Goal: Find specific page/section: Find specific page/section

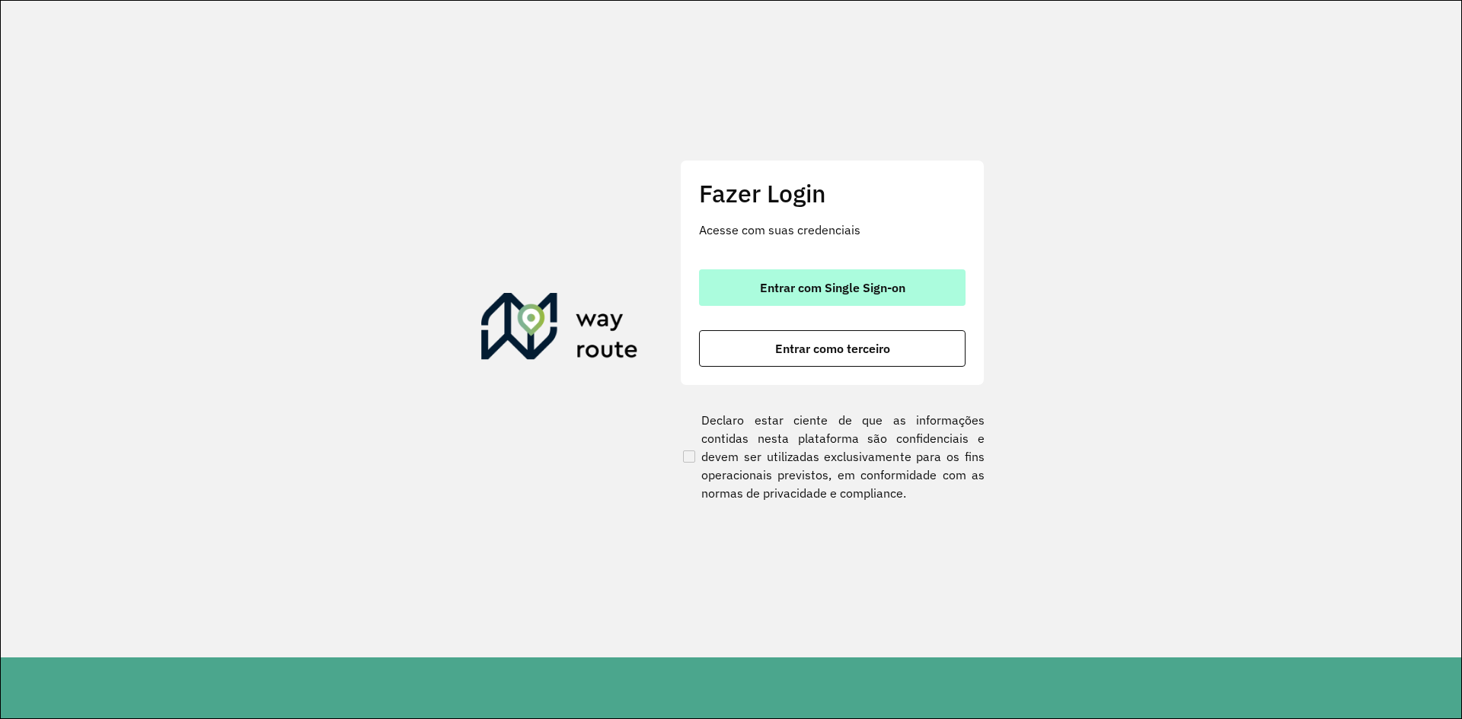
click at [780, 289] on span "Entrar com Single Sign-on" at bounding box center [832, 288] width 145 height 12
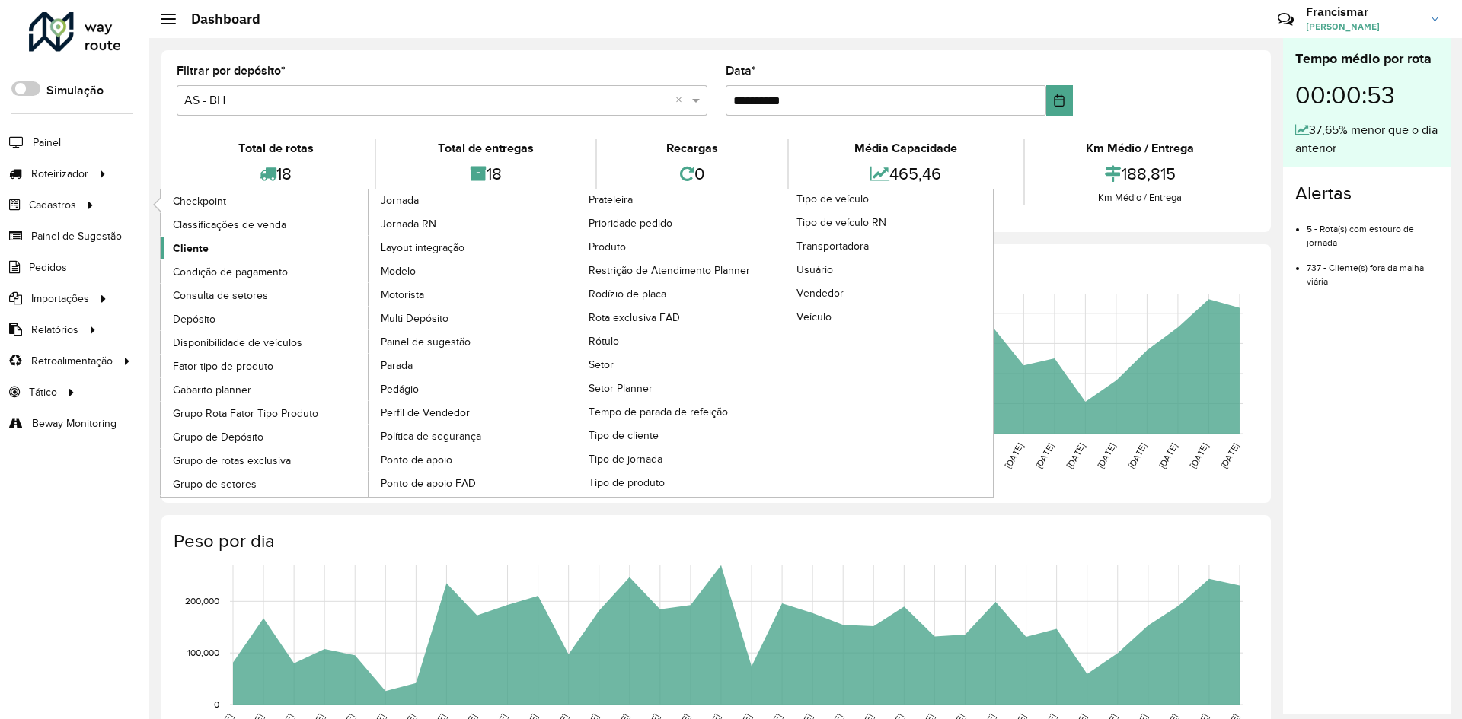
click at [196, 246] on span "Cliente" at bounding box center [191, 249] width 36 height 16
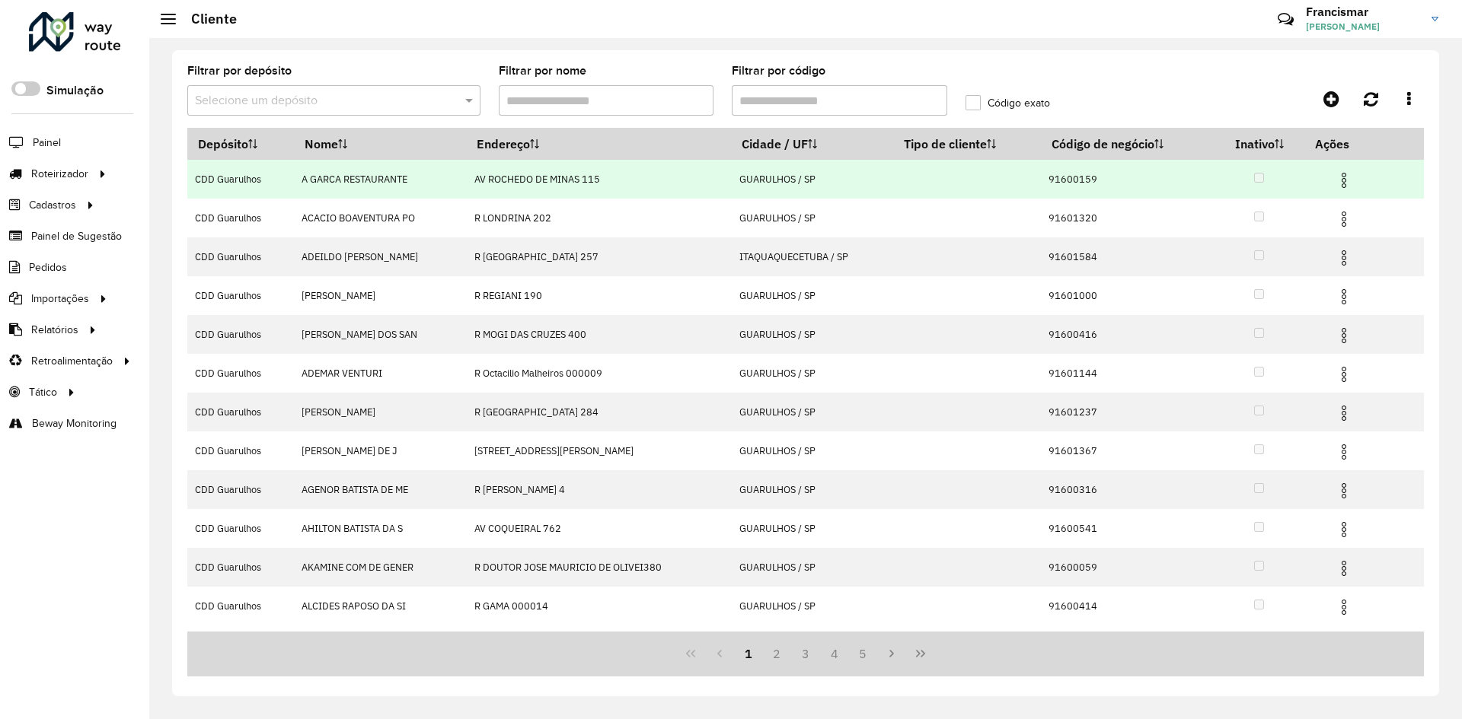
drag, startPoint x: 1070, startPoint y: 178, endPoint x: 1095, endPoint y: 180, distance: 24.5
click at [1095, 180] on td "91600159" at bounding box center [1127, 179] width 173 height 39
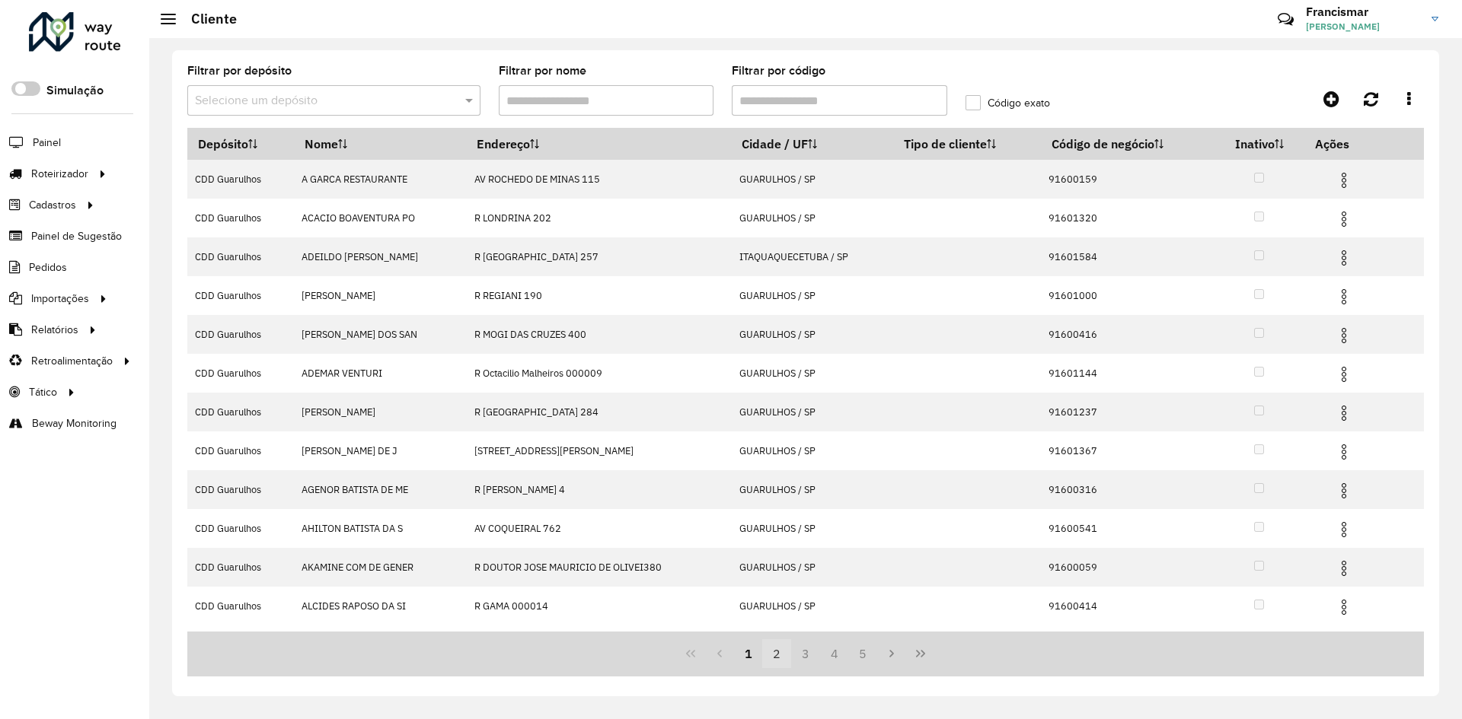
click at [775, 661] on button "2" at bounding box center [776, 653] width 29 height 29
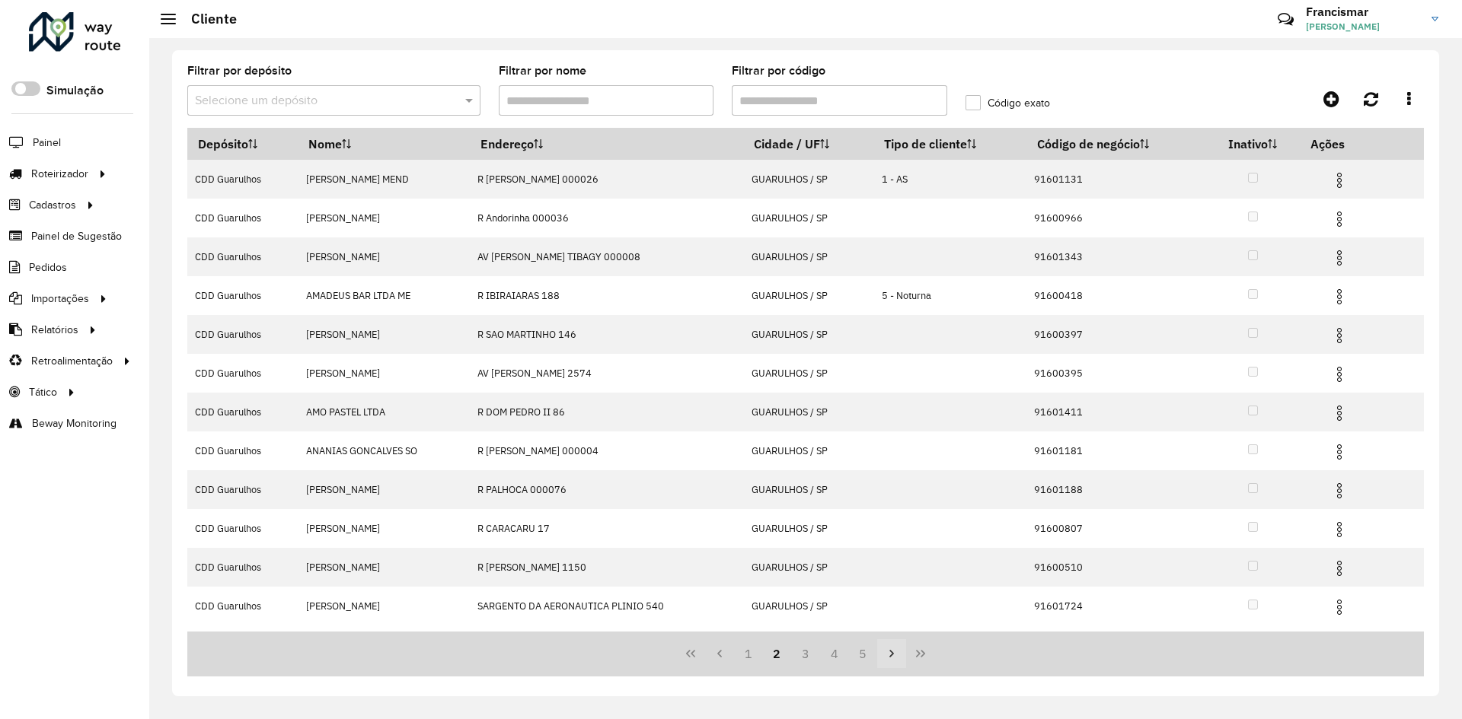
click at [888, 659] on icon "Next Page" at bounding box center [891, 654] width 12 height 12
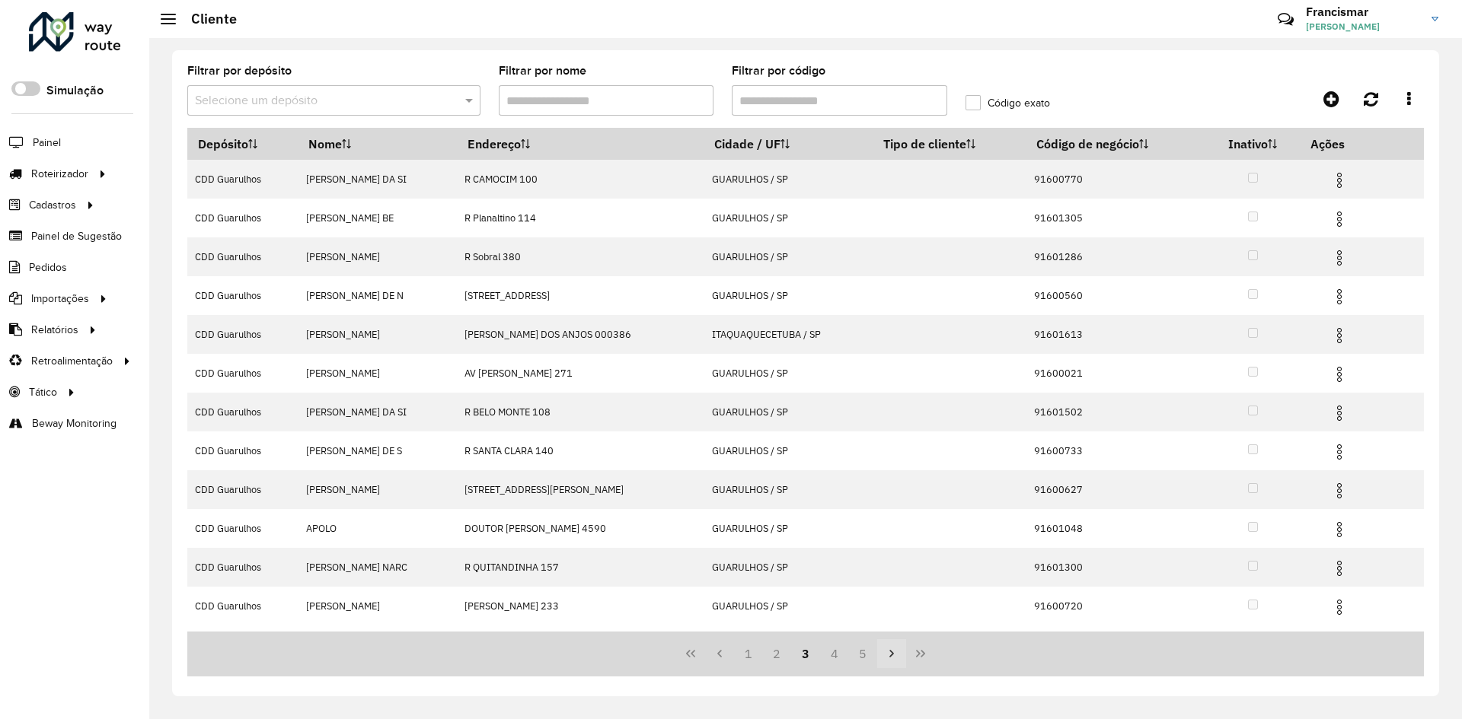
click at [888, 659] on icon "Next Page" at bounding box center [891, 654] width 12 height 12
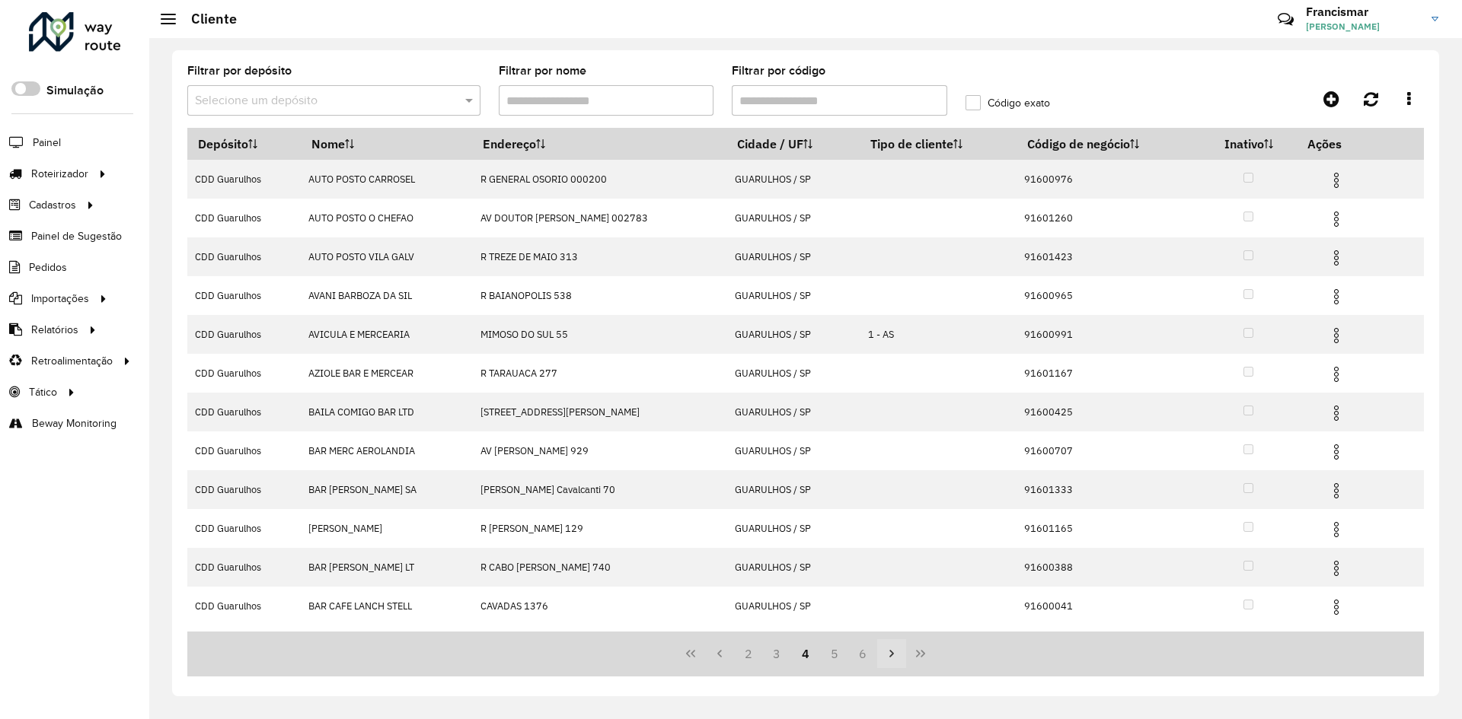
click at [888, 659] on icon "Next Page" at bounding box center [891, 654] width 12 height 12
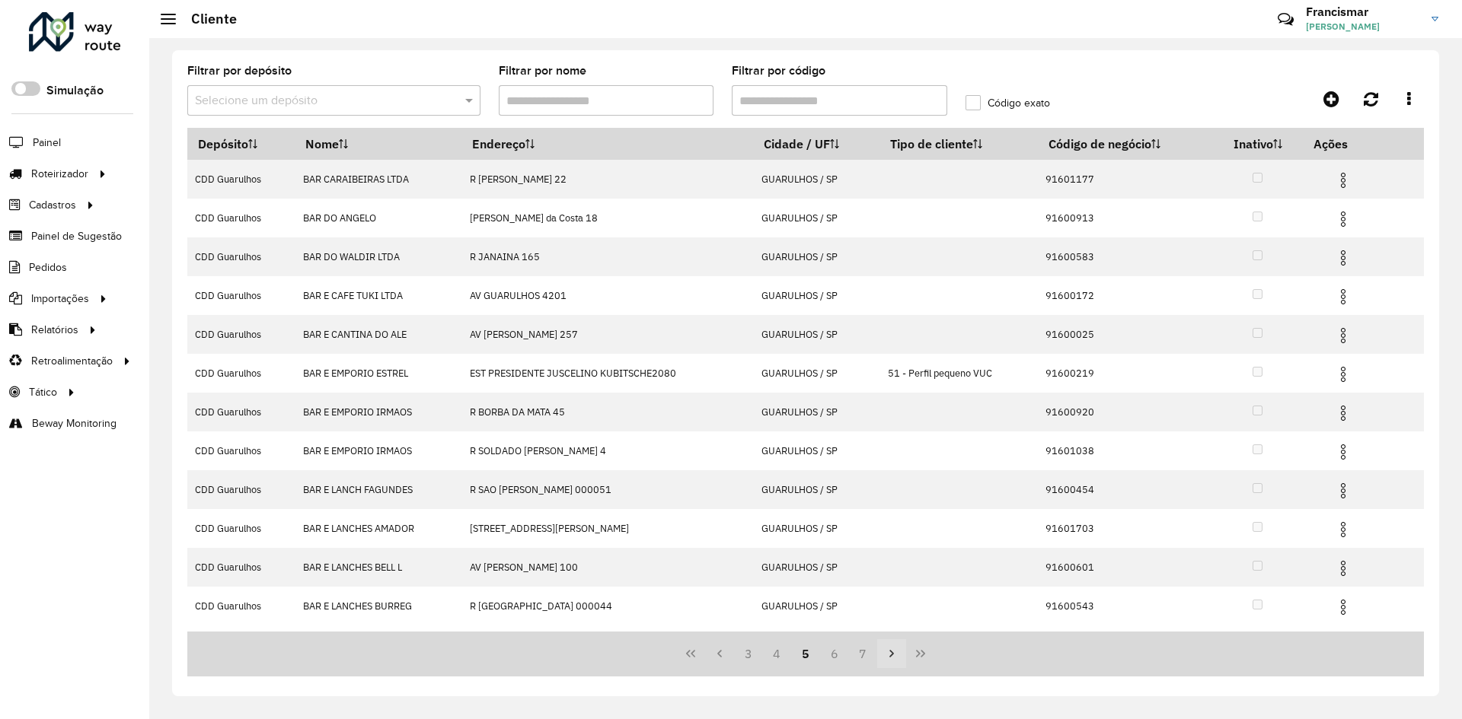
click at [888, 659] on icon "Next Page" at bounding box center [891, 654] width 12 height 12
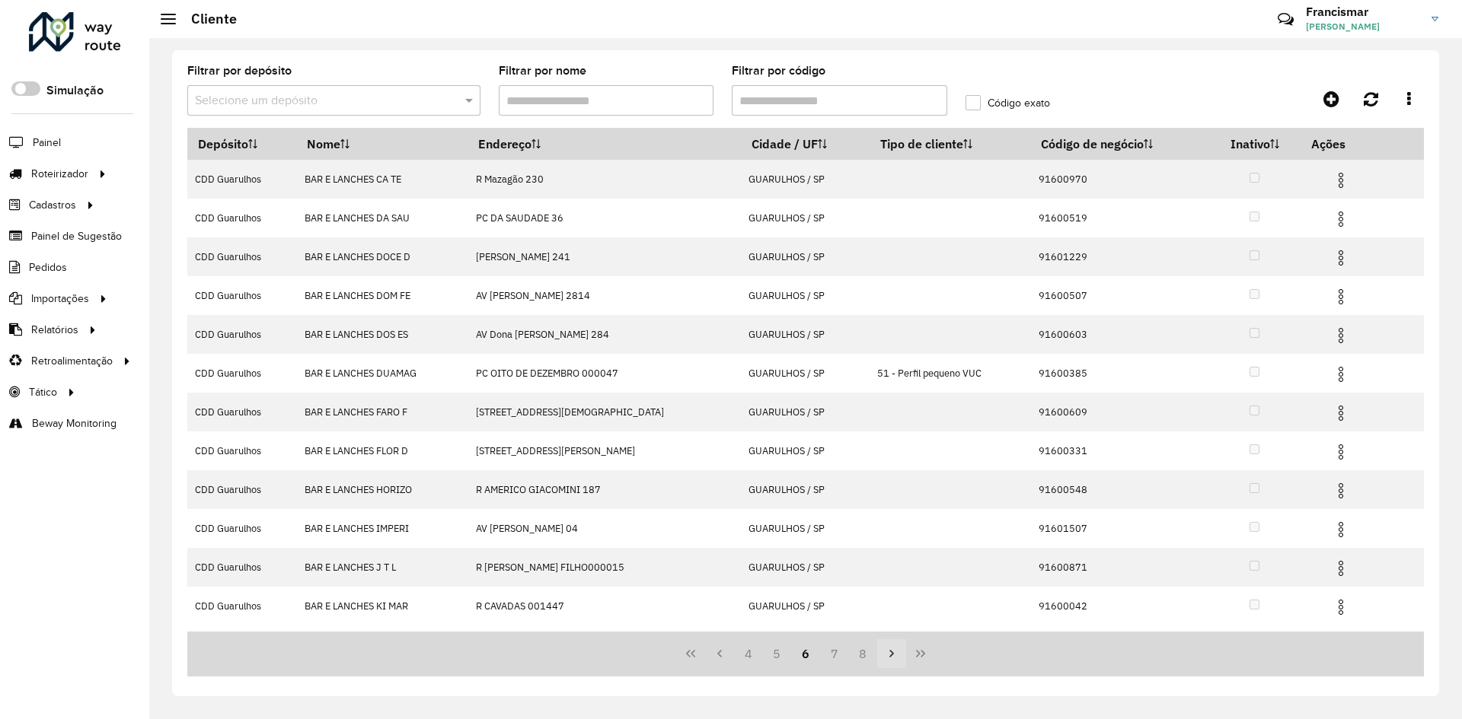
click at [888, 659] on icon "Next Page" at bounding box center [891, 654] width 12 height 12
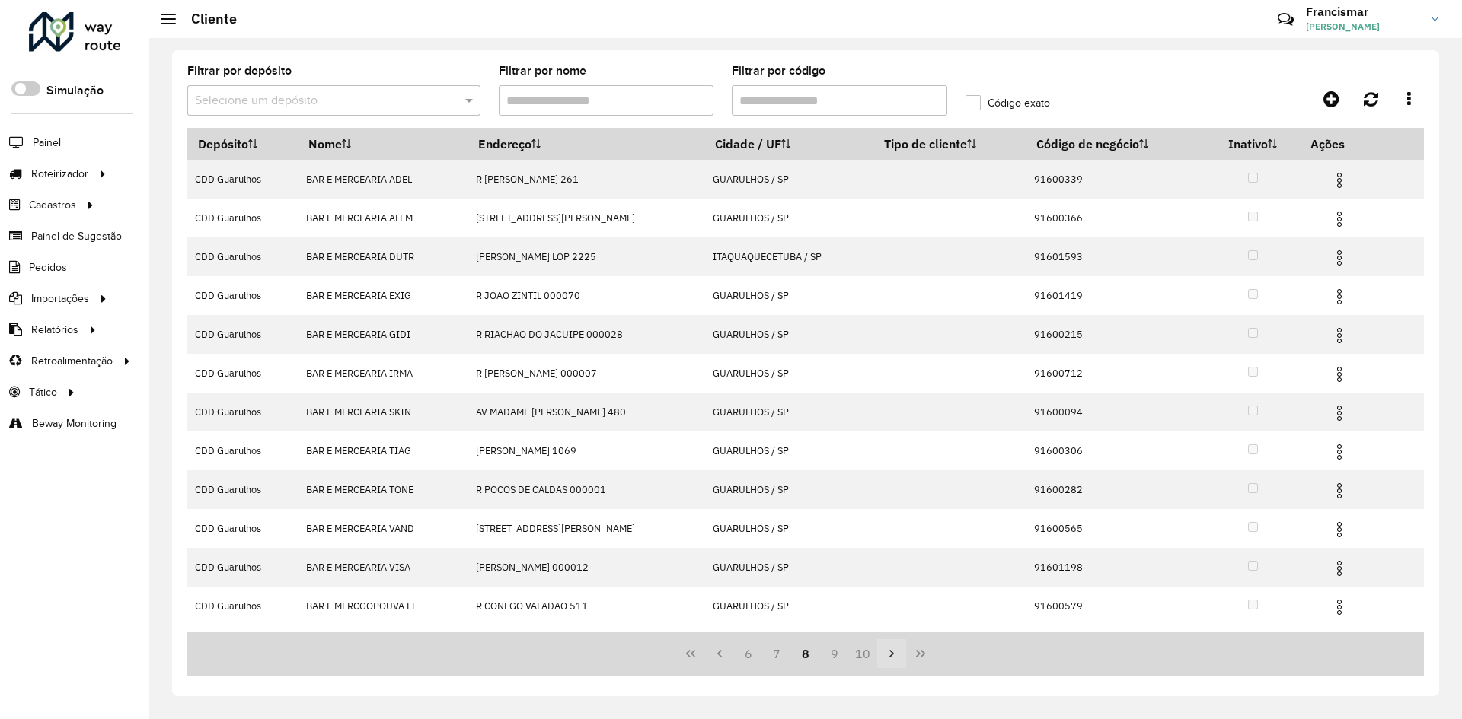
click at [888, 659] on icon "Next Page" at bounding box center [891, 654] width 12 height 12
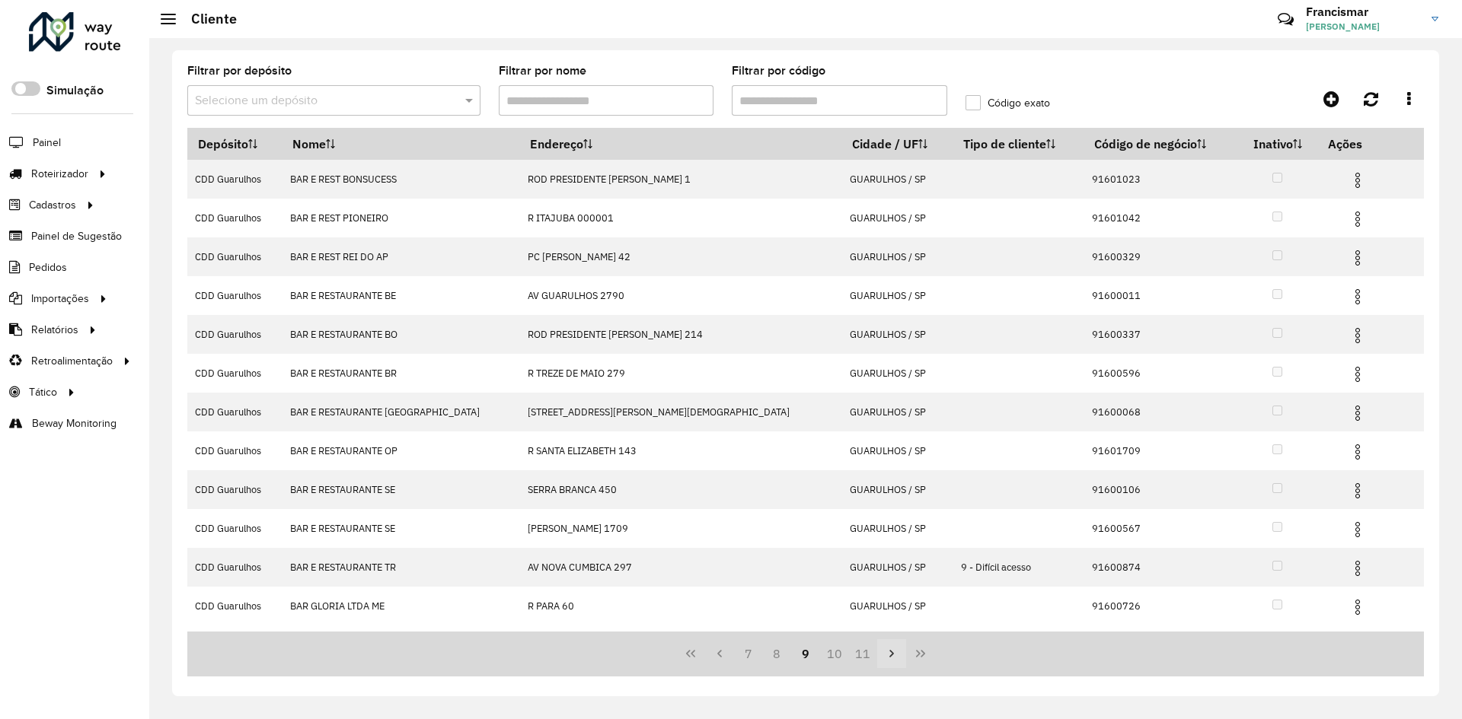
click at [888, 659] on icon "Next Page" at bounding box center [891, 654] width 12 height 12
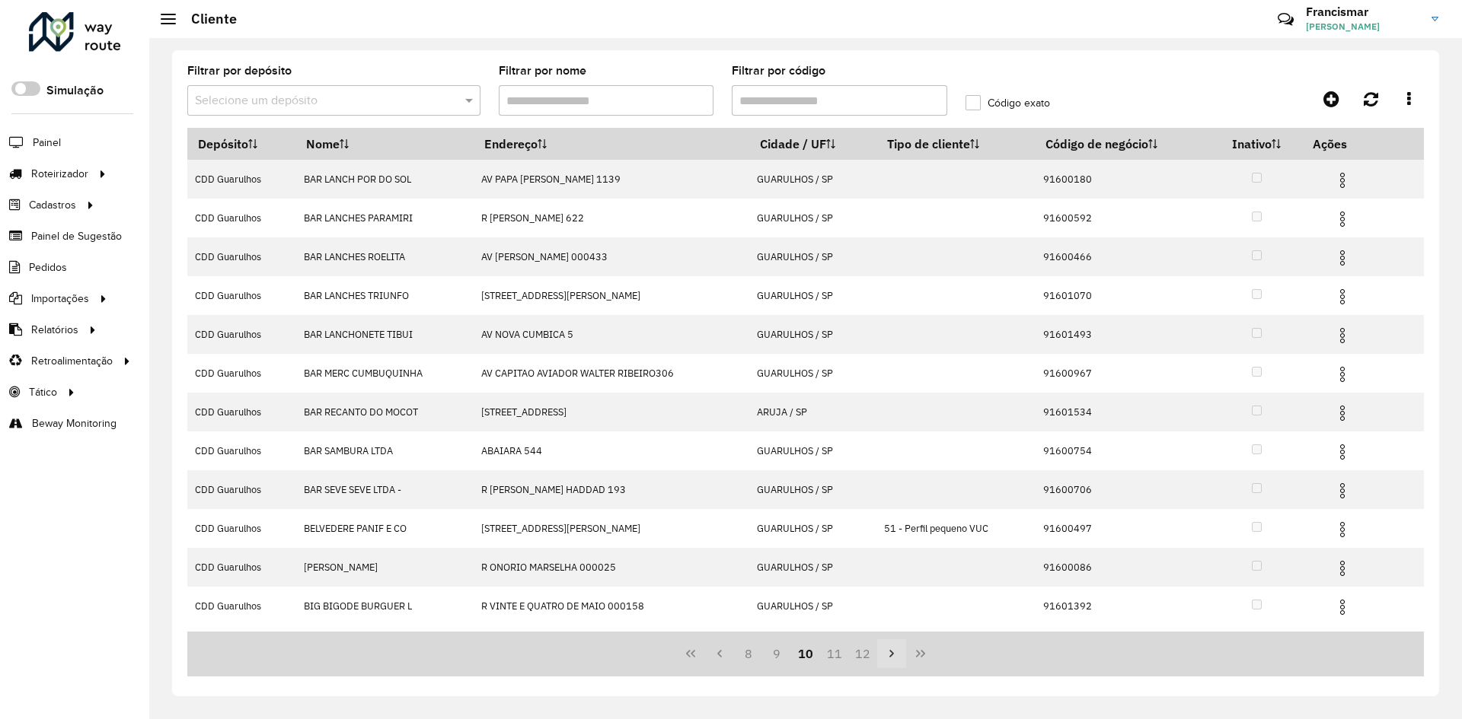
click at [888, 659] on icon "Next Page" at bounding box center [891, 654] width 12 height 12
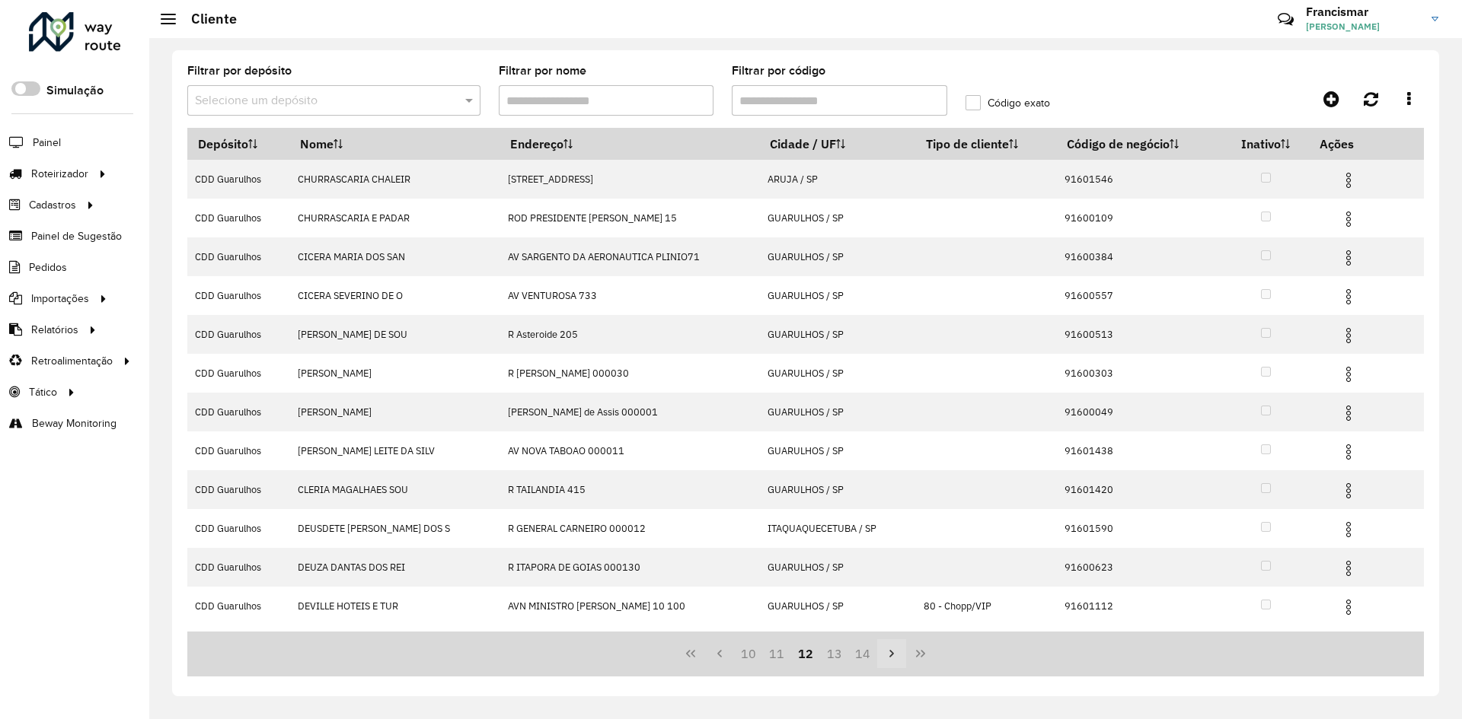
click at [888, 659] on icon "Next Page" at bounding box center [891, 654] width 12 height 12
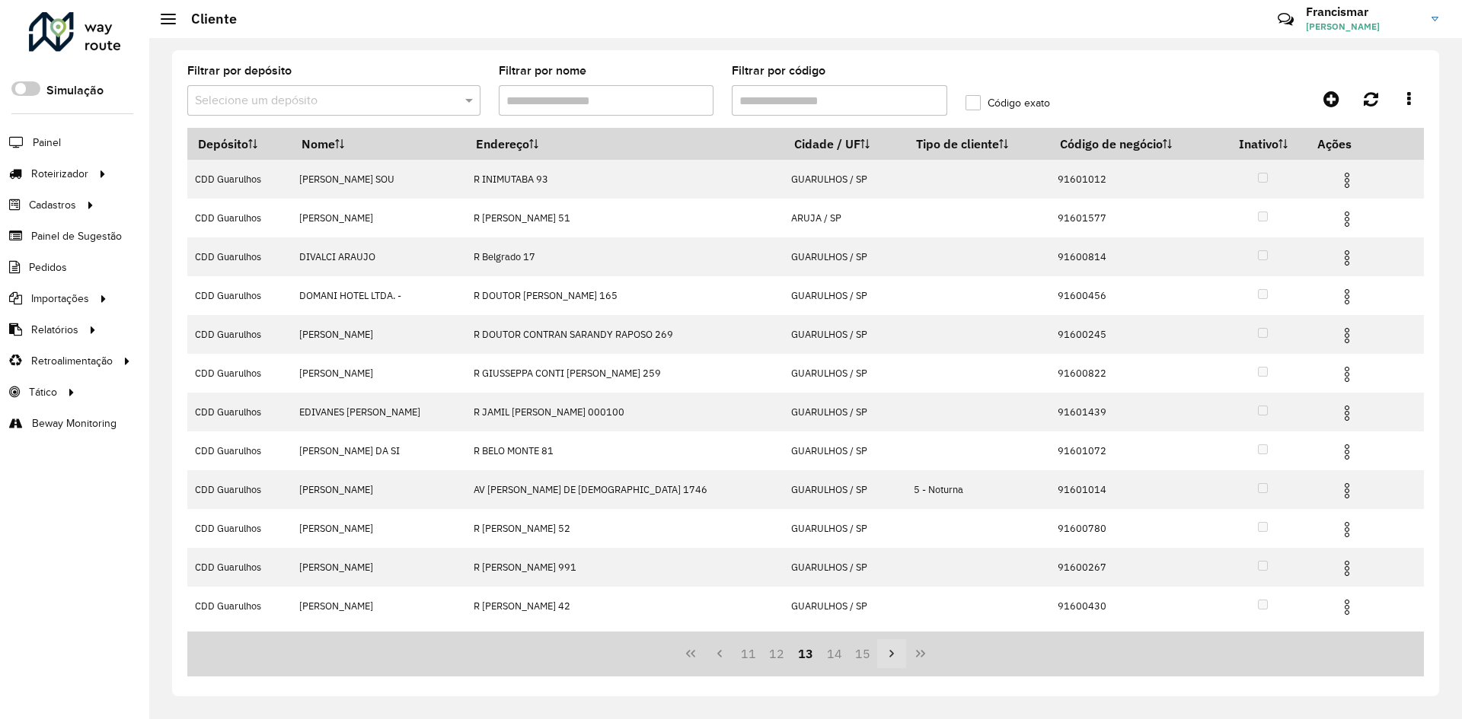
click at [888, 659] on icon "Next Page" at bounding box center [891, 654] width 12 height 12
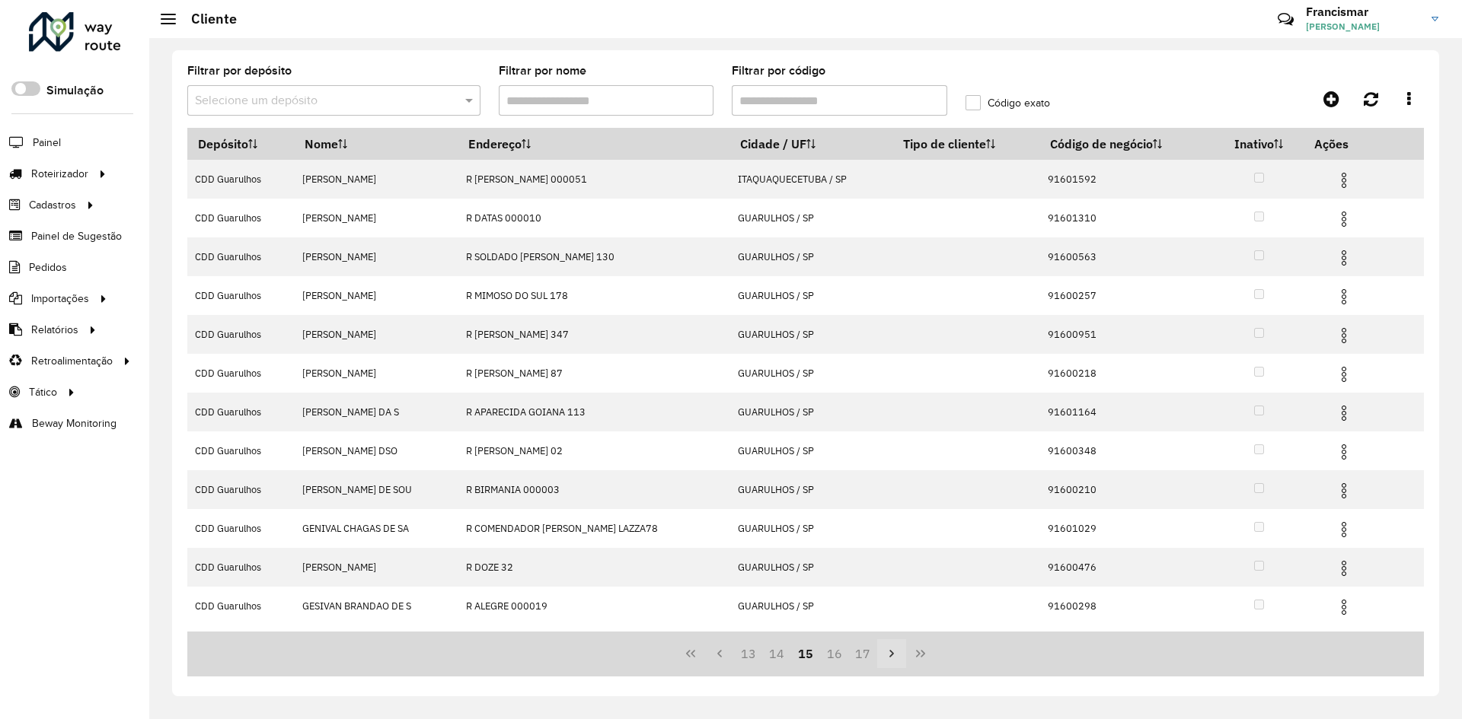
click at [888, 659] on icon "Next Page" at bounding box center [891, 654] width 12 height 12
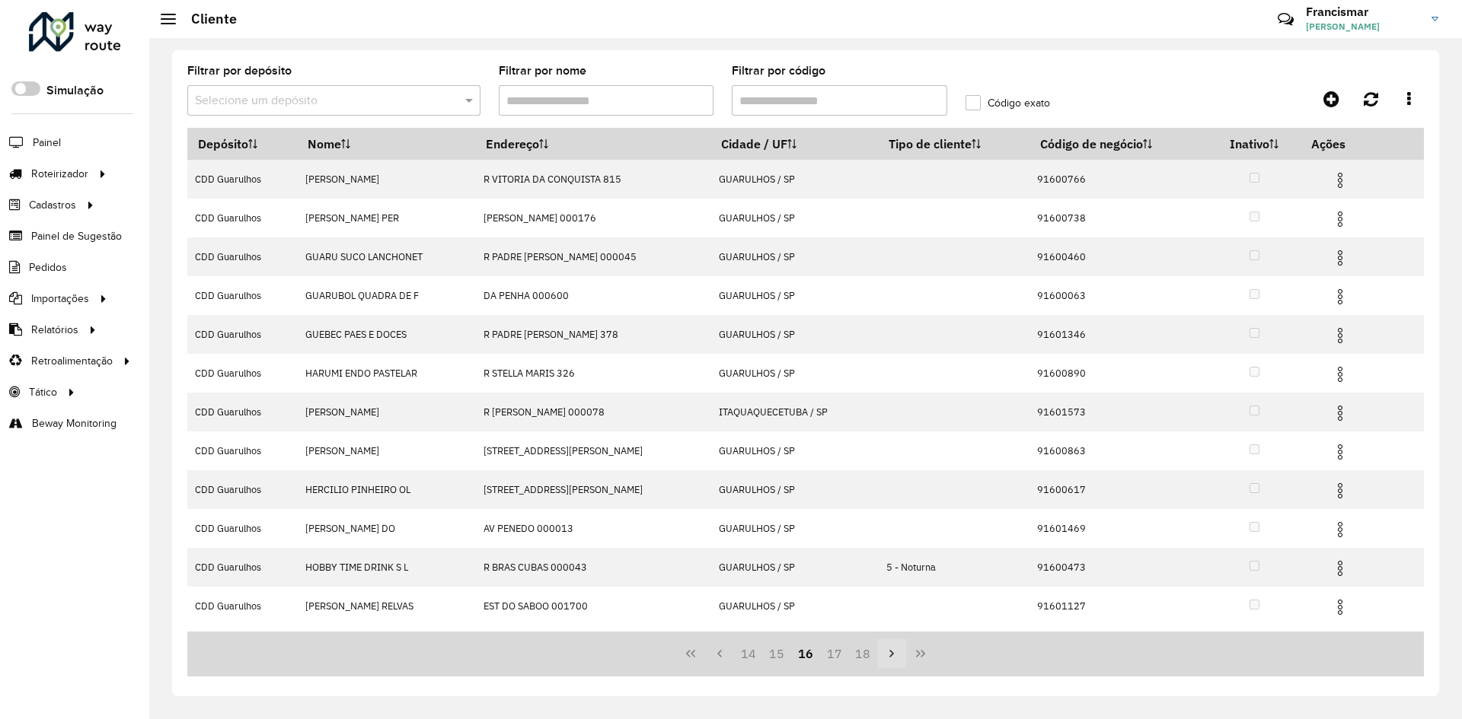
click at [888, 659] on icon "Next Page" at bounding box center [891, 654] width 12 height 12
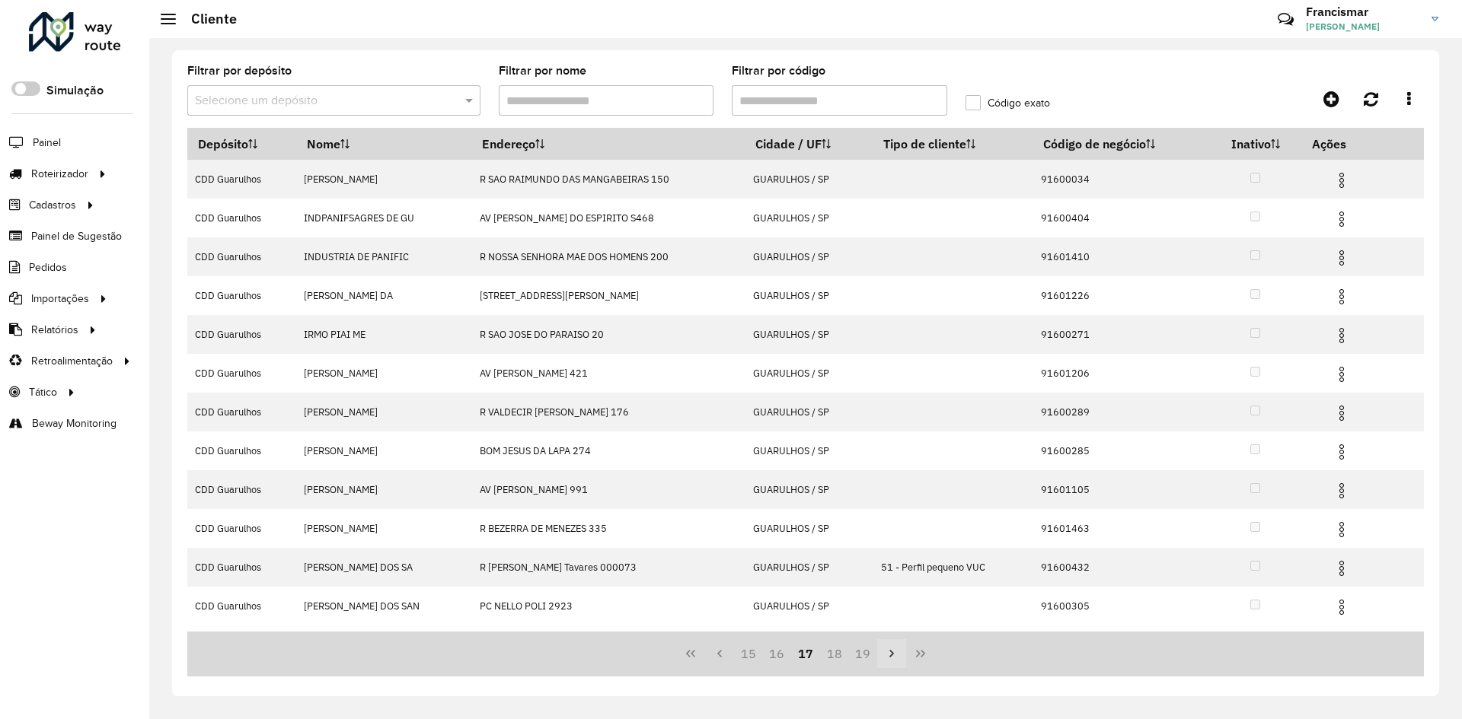
click at [888, 659] on icon "Next Page" at bounding box center [891, 654] width 12 height 12
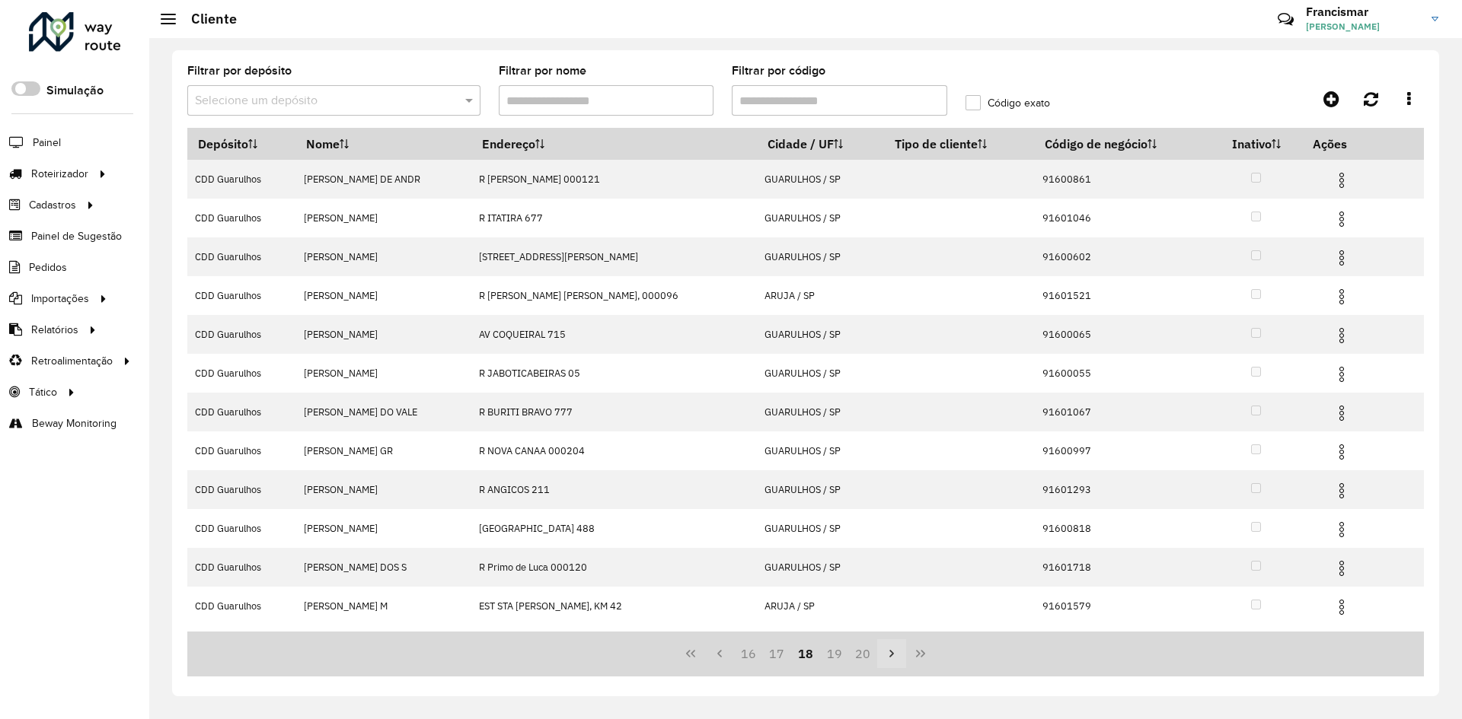
click at [888, 659] on icon "Next Page" at bounding box center [891, 654] width 12 height 12
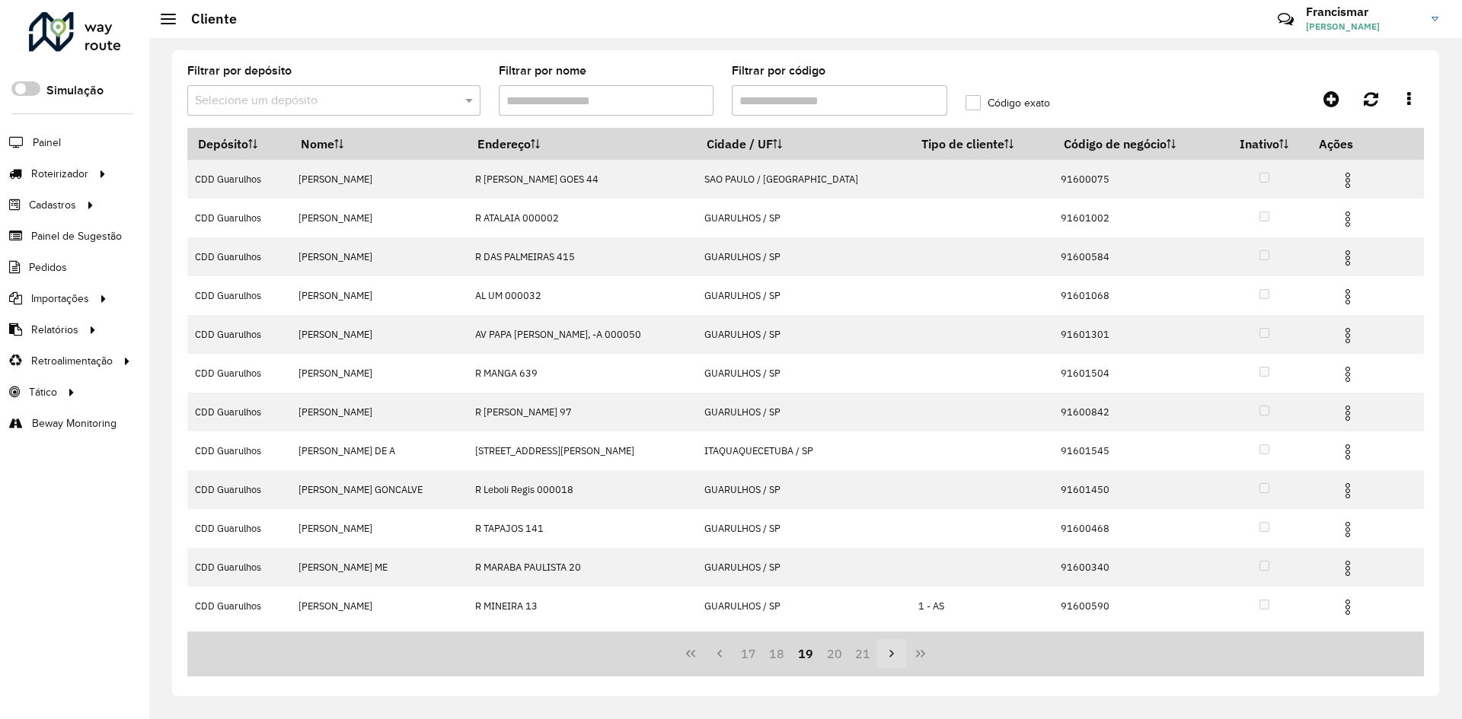
click at [888, 659] on icon "Next Page" at bounding box center [891, 654] width 12 height 12
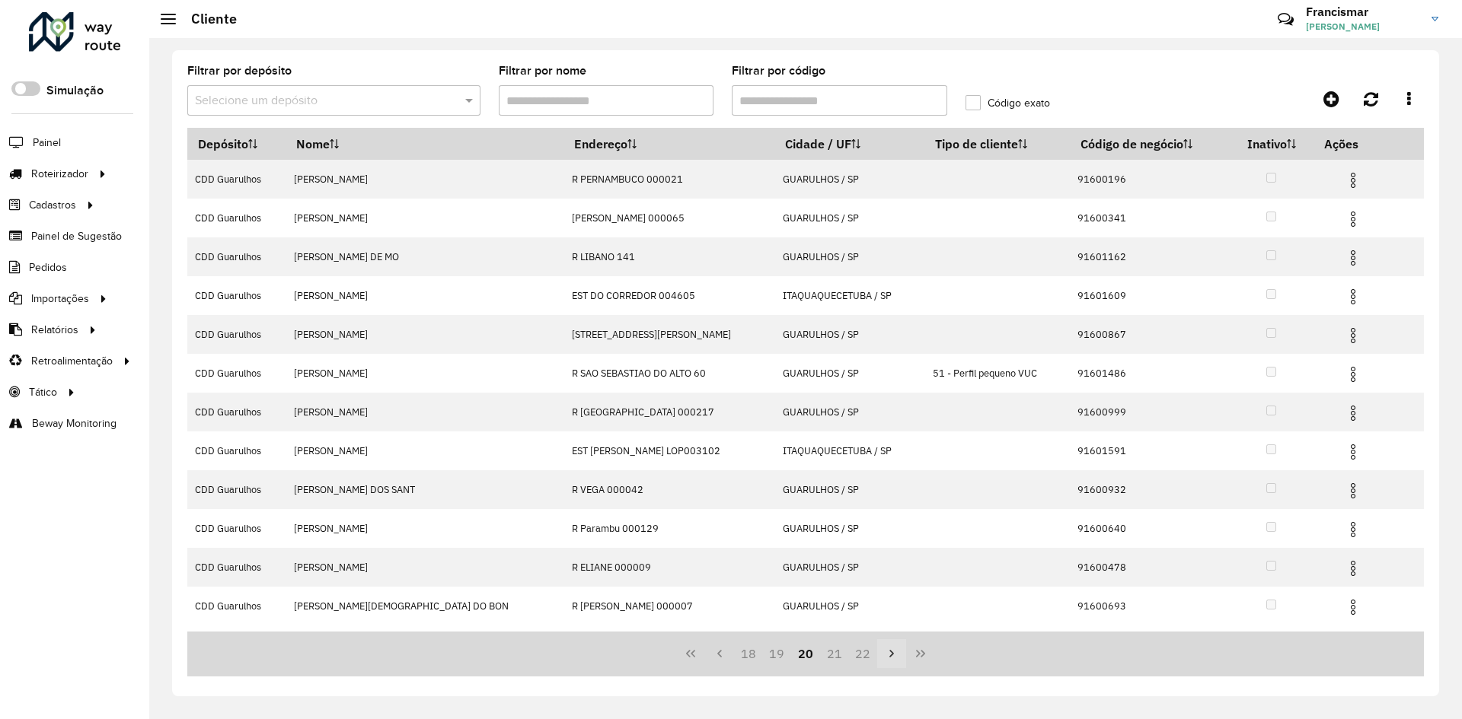
click at [888, 659] on icon "Next Page" at bounding box center [891, 654] width 12 height 12
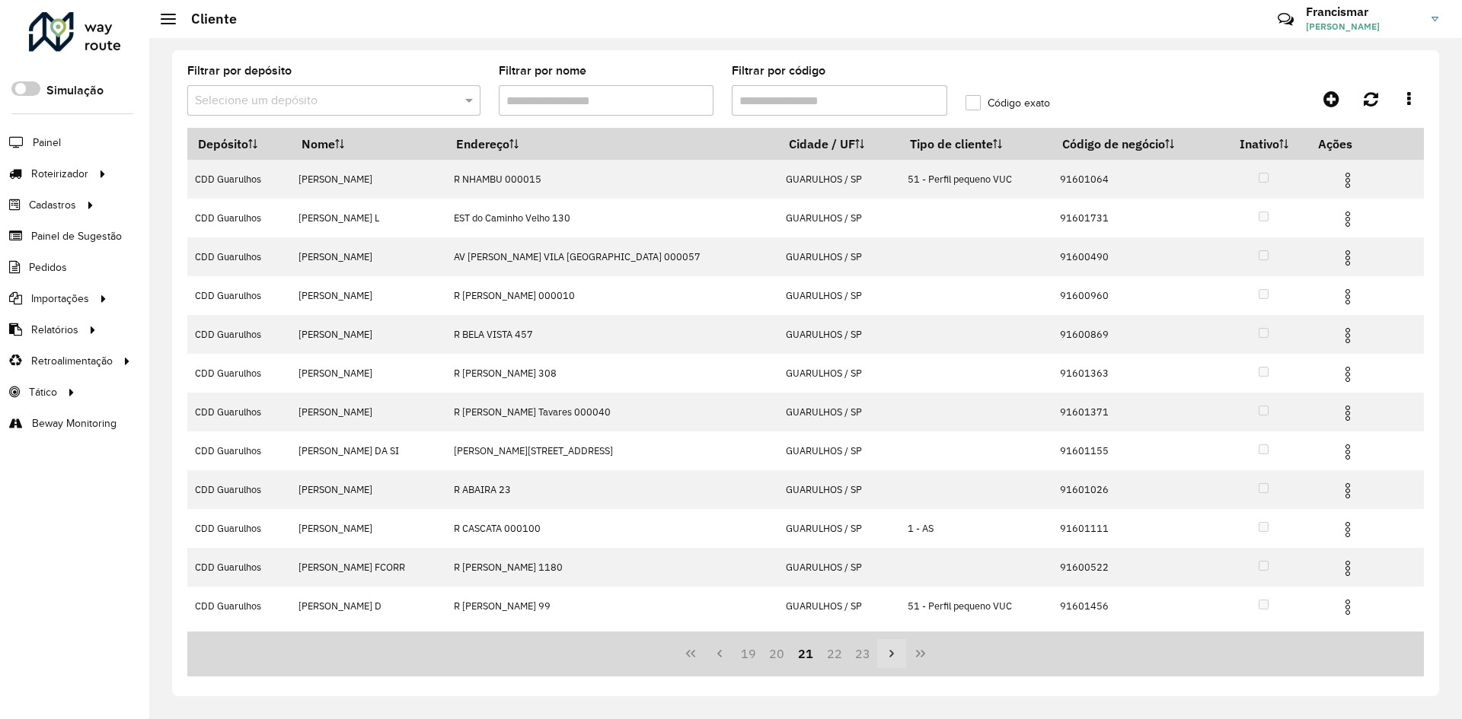
click at [888, 659] on icon "Next Page" at bounding box center [891, 654] width 12 height 12
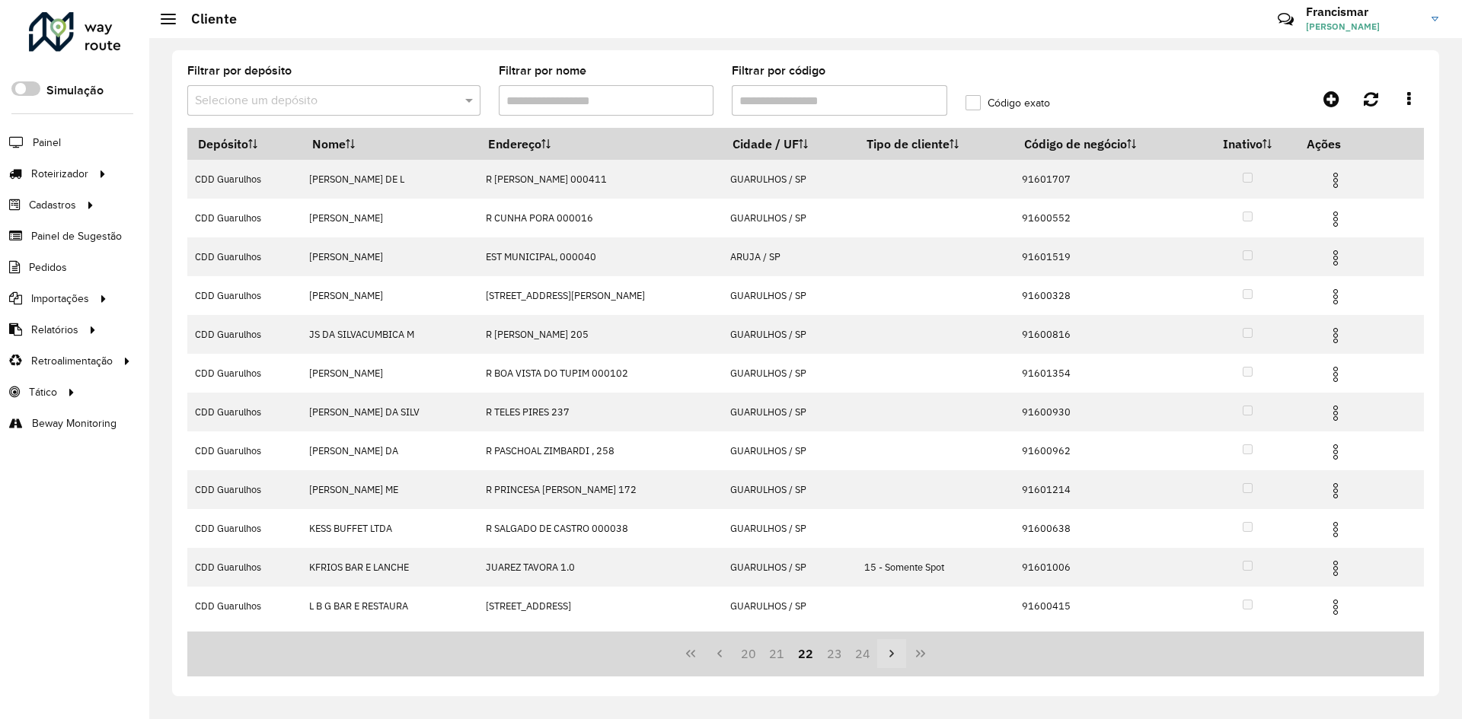
click at [888, 659] on icon "Next Page" at bounding box center [891, 654] width 12 height 12
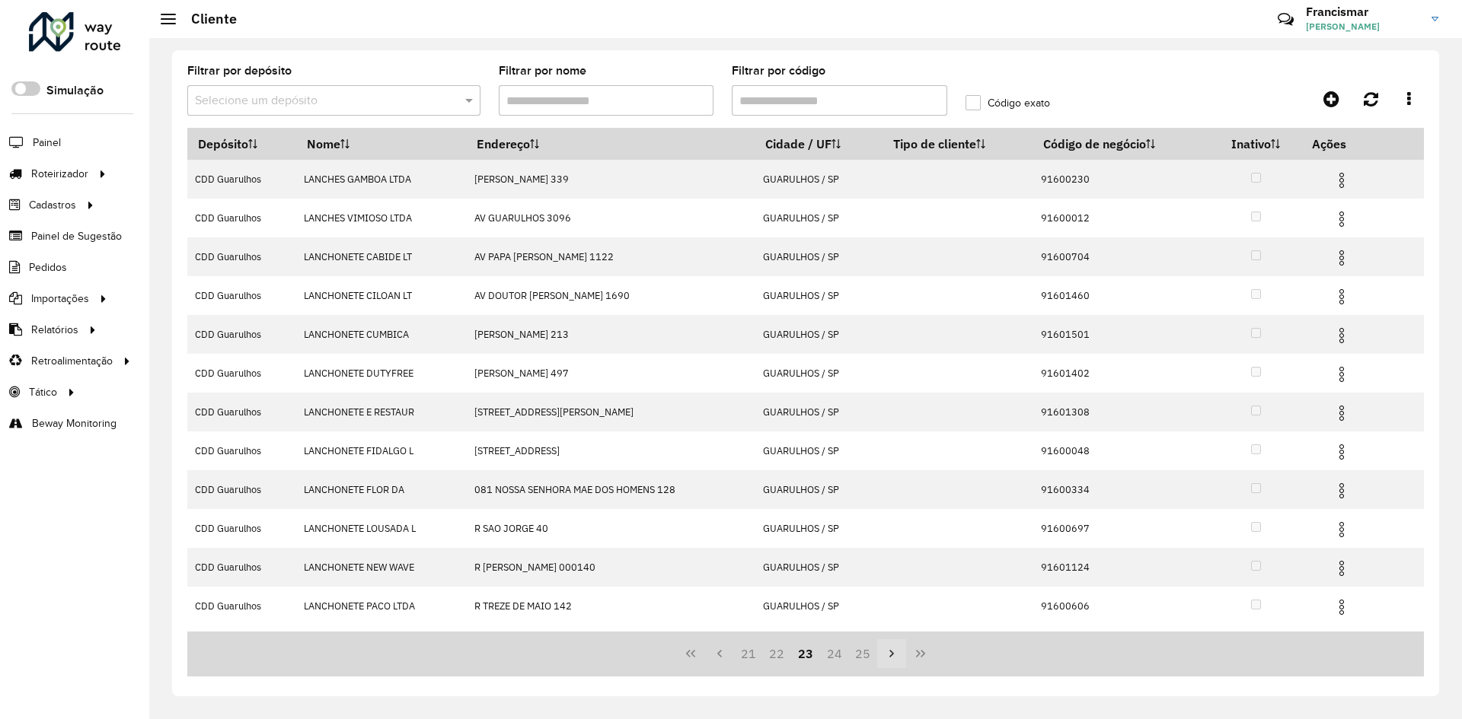
click at [888, 659] on icon "Next Page" at bounding box center [891, 654] width 12 height 12
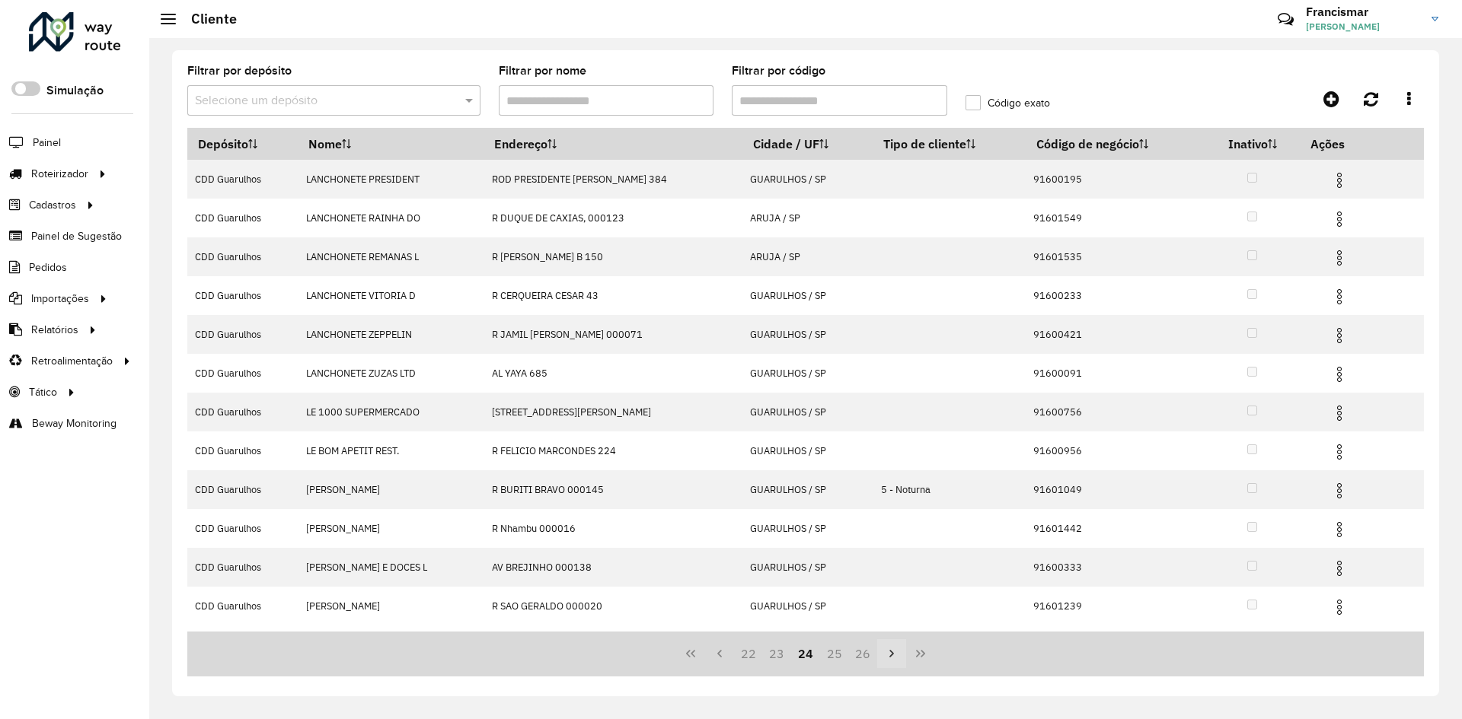
click at [888, 659] on icon "Next Page" at bounding box center [891, 654] width 12 height 12
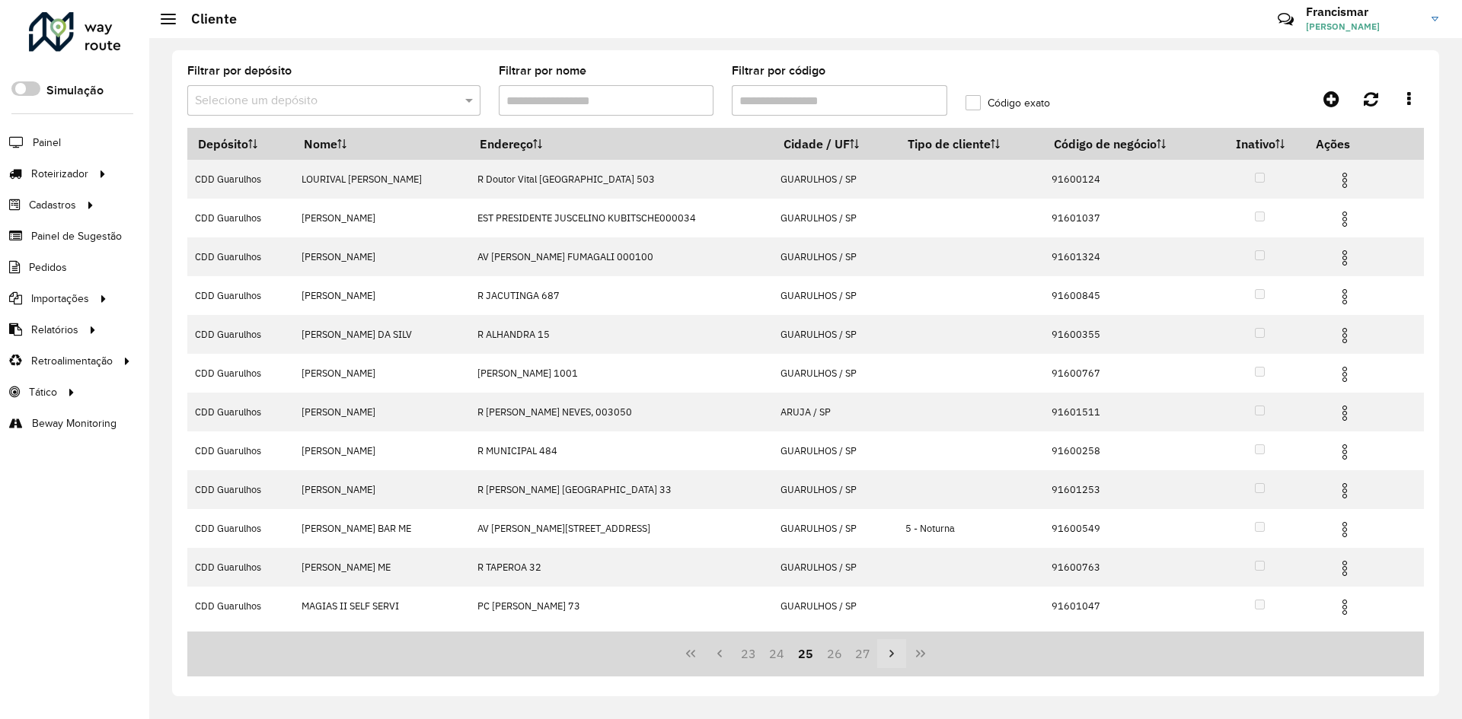
click at [888, 659] on icon "Next Page" at bounding box center [891, 654] width 12 height 12
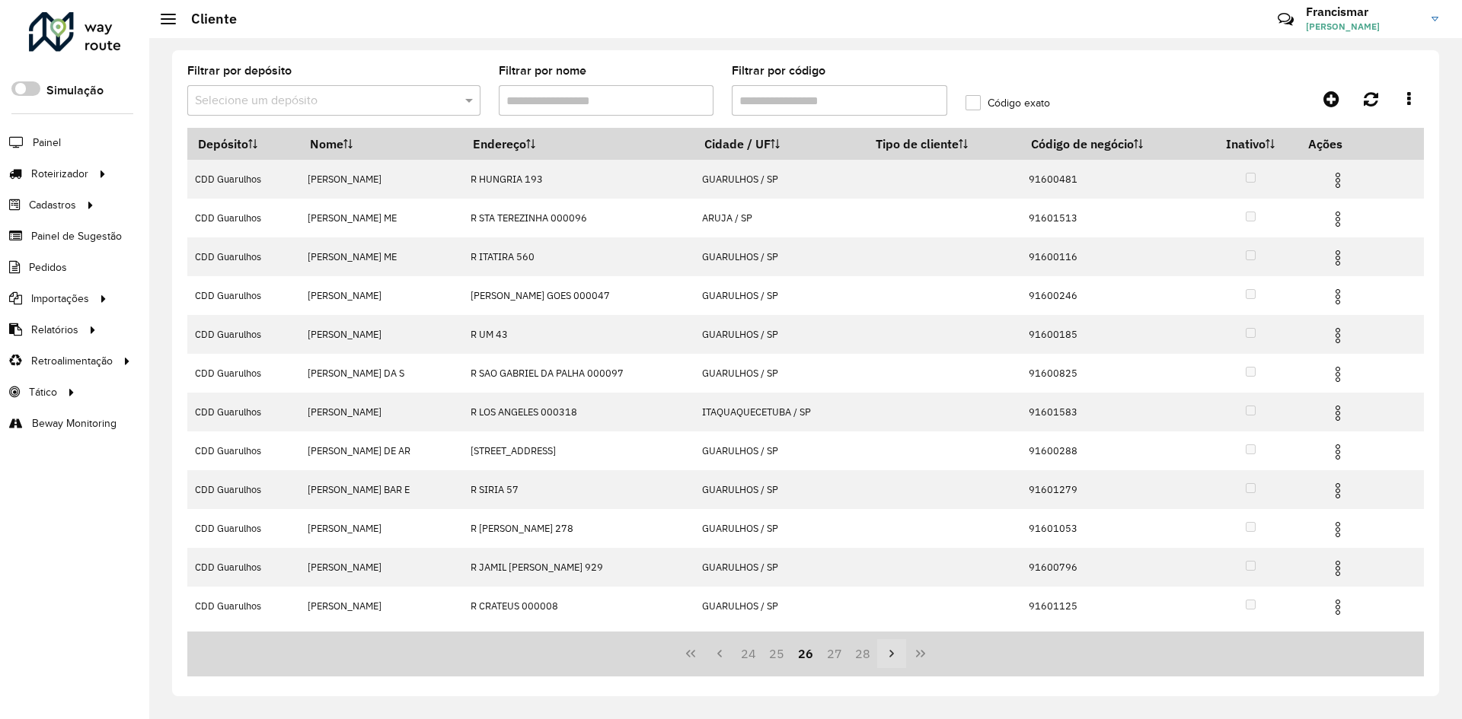
click at [888, 659] on icon "Next Page" at bounding box center [891, 654] width 12 height 12
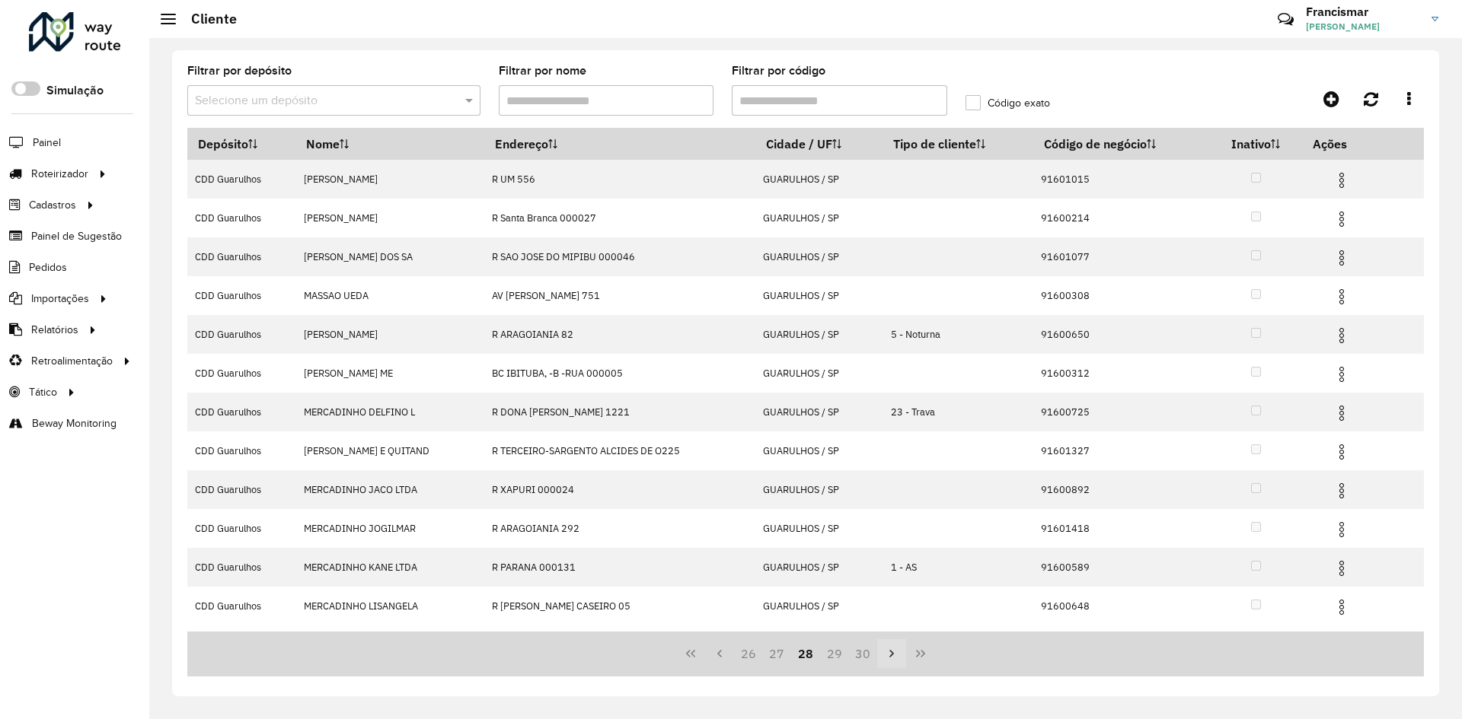
click at [888, 659] on icon "Next Page" at bounding box center [891, 654] width 12 height 12
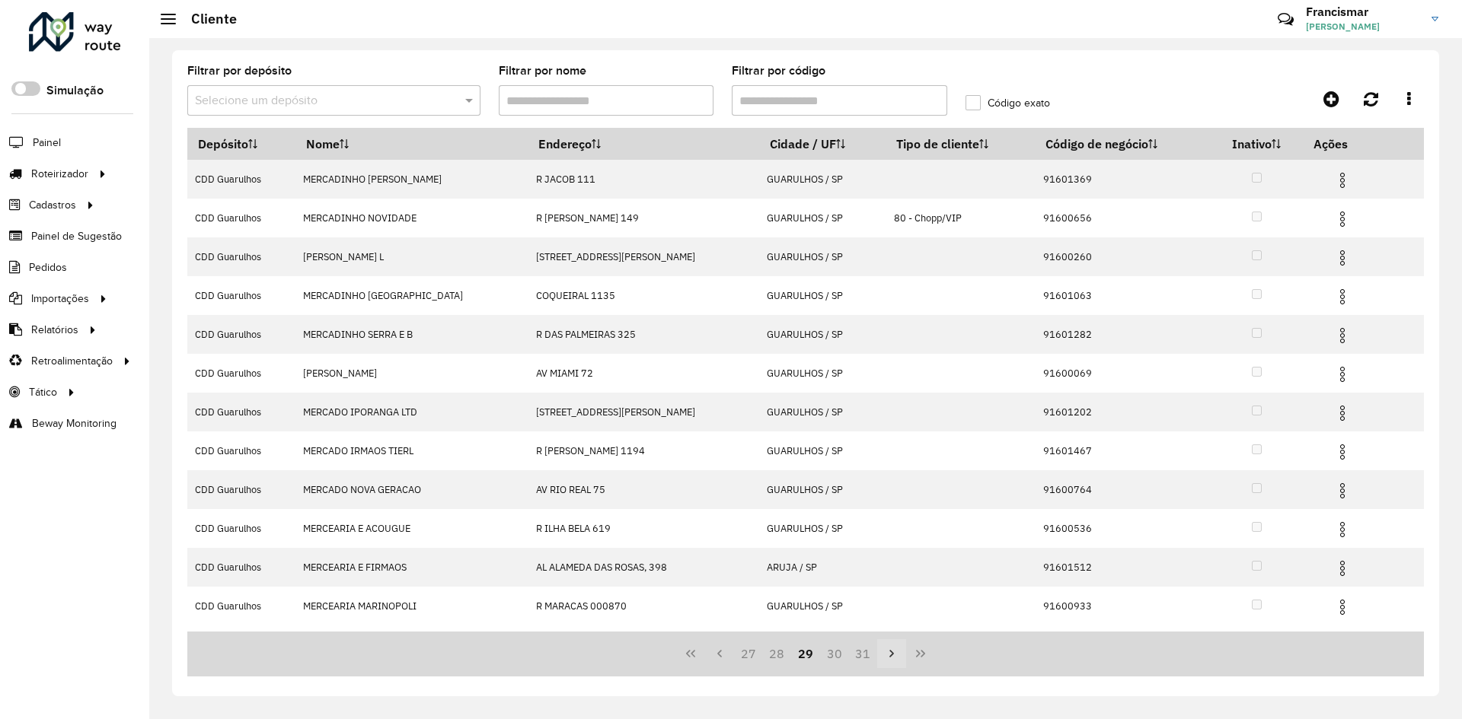
click at [888, 659] on icon "Next Page" at bounding box center [891, 654] width 12 height 12
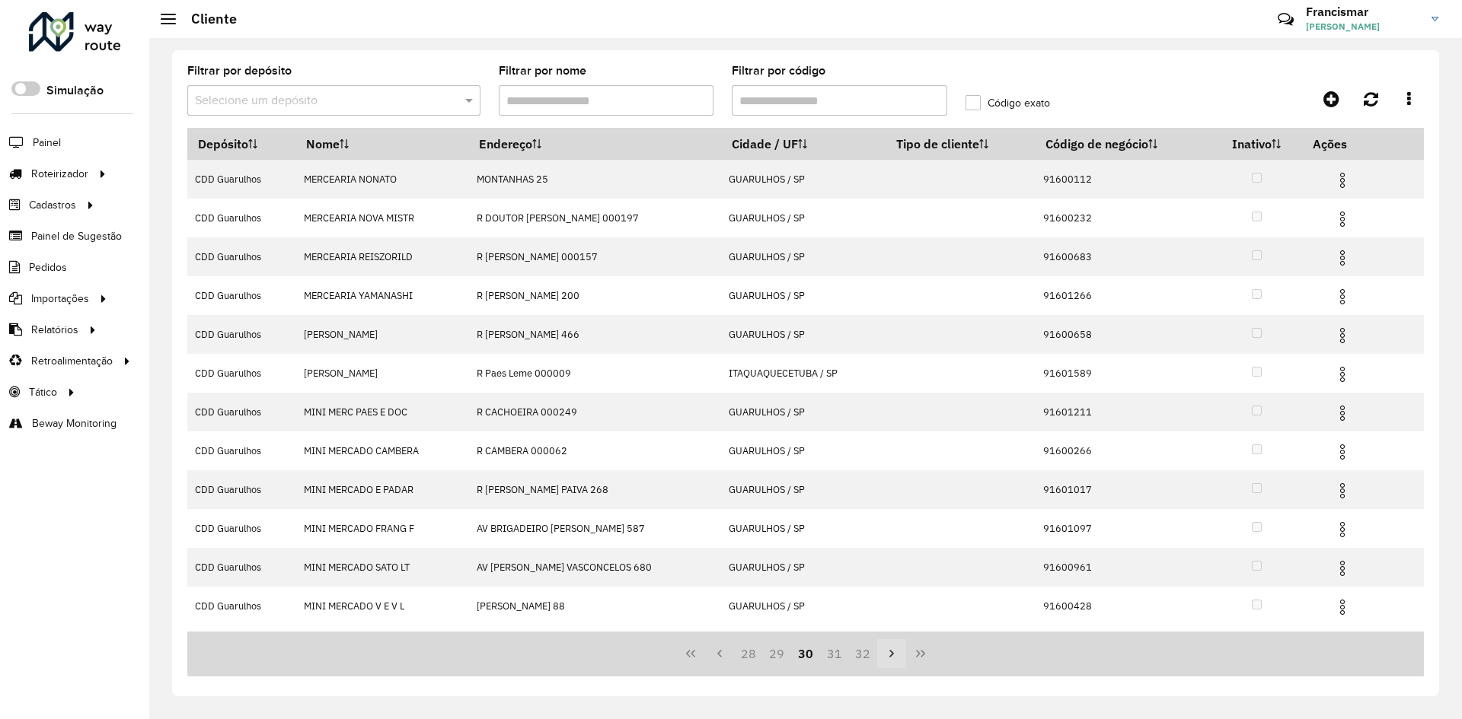
click at [888, 659] on icon "Next Page" at bounding box center [891, 654] width 12 height 12
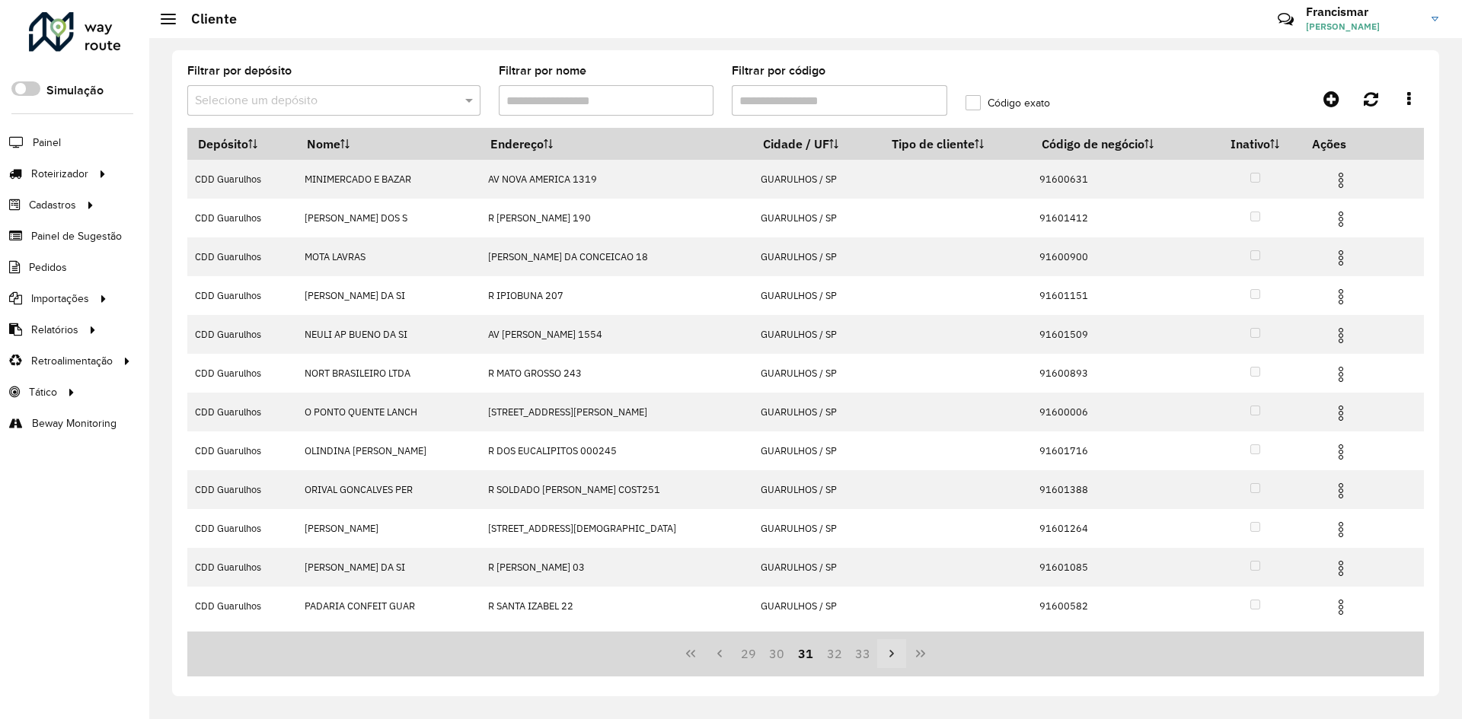
click at [888, 659] on icon "Next Page" at bounding box center [891, 654] width 12 height 12
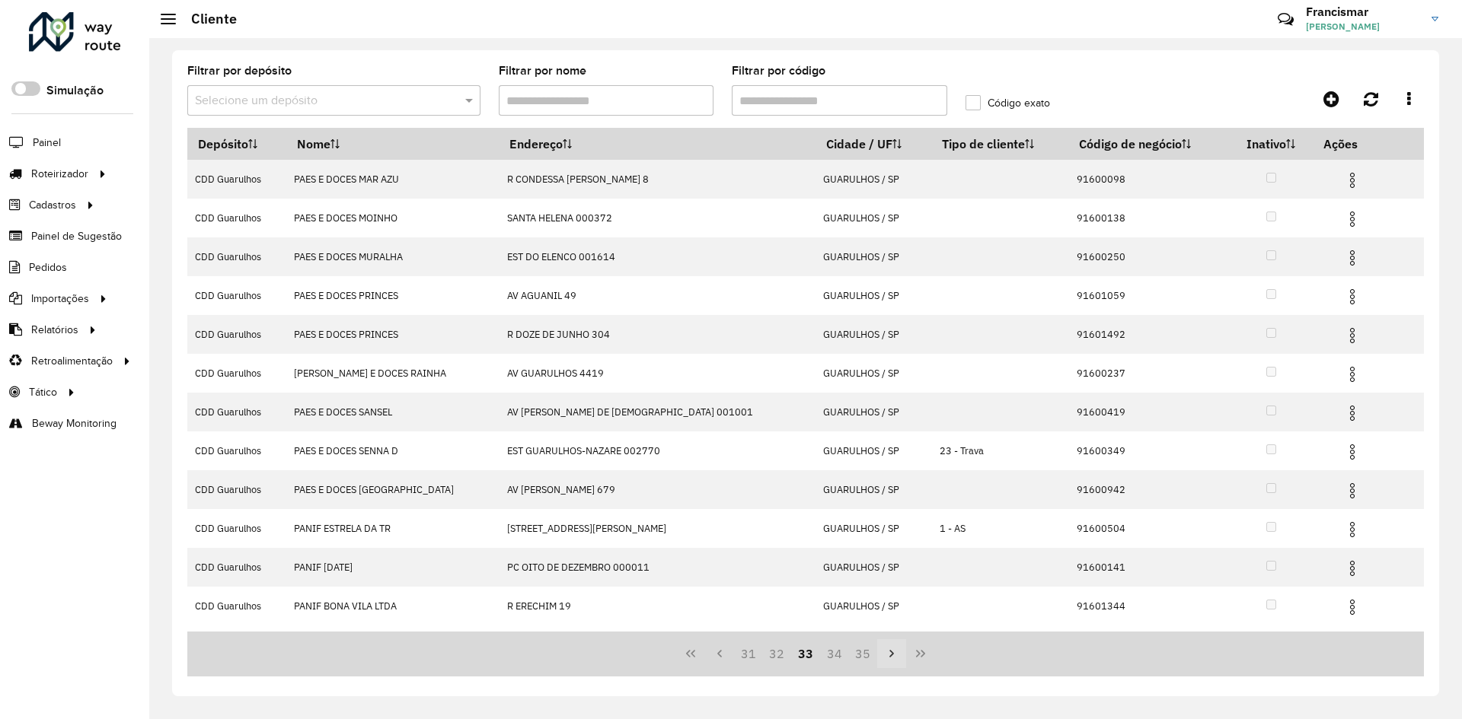
click at [888, 659] on icon "Next Page" at bounding box center [891, 654] width 12 height 12
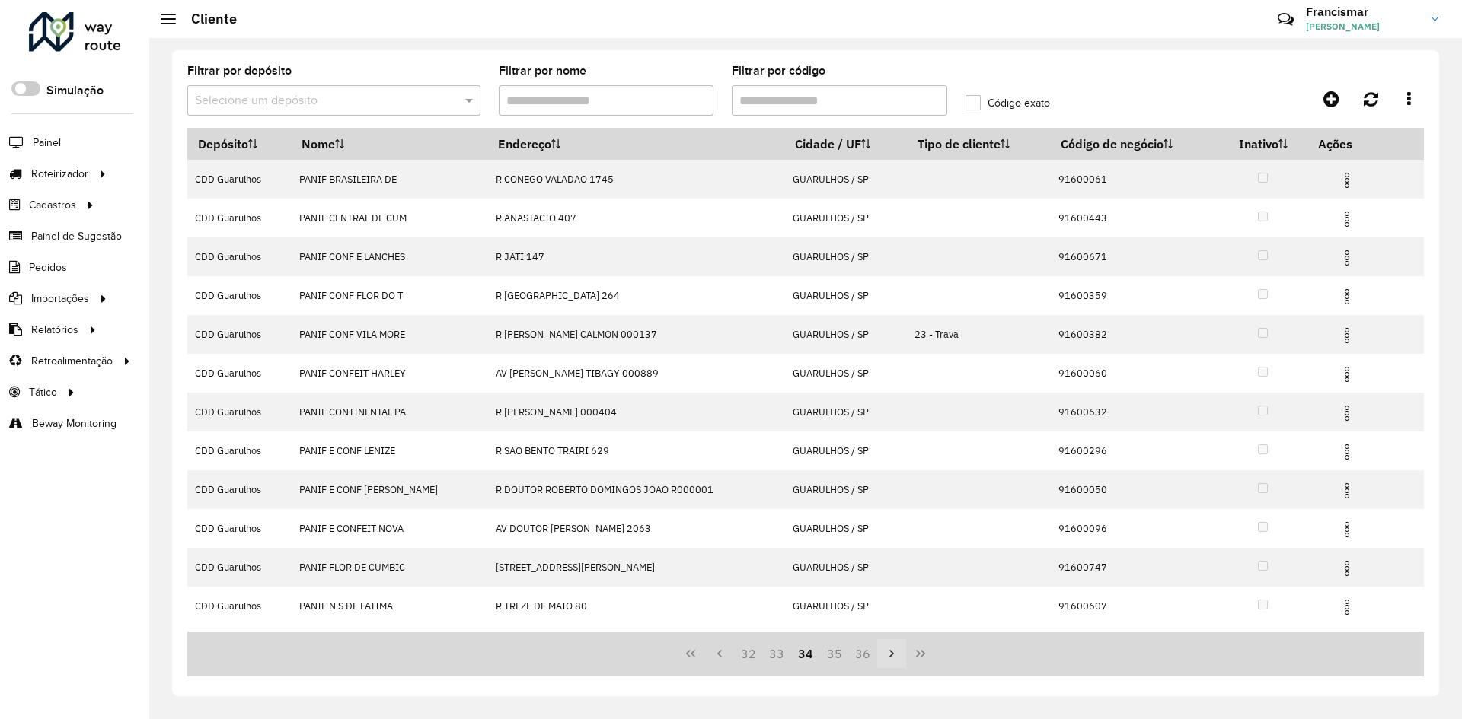
click at [888, 659] on icon "Next Page" at bounding box center [891, 654] width 12 height 12
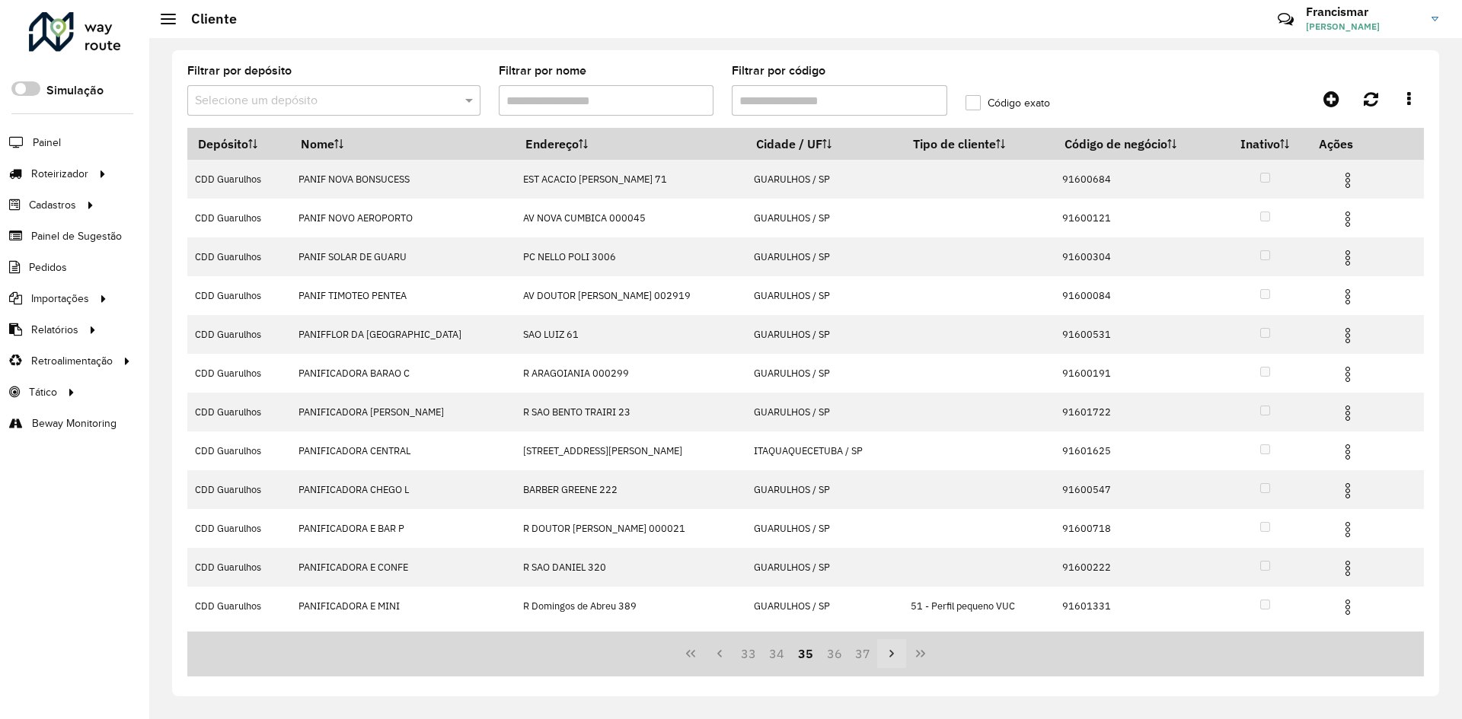
click at [888, 659] on icon "Next Page" at bounding box center [891, 654] width 12 height 12
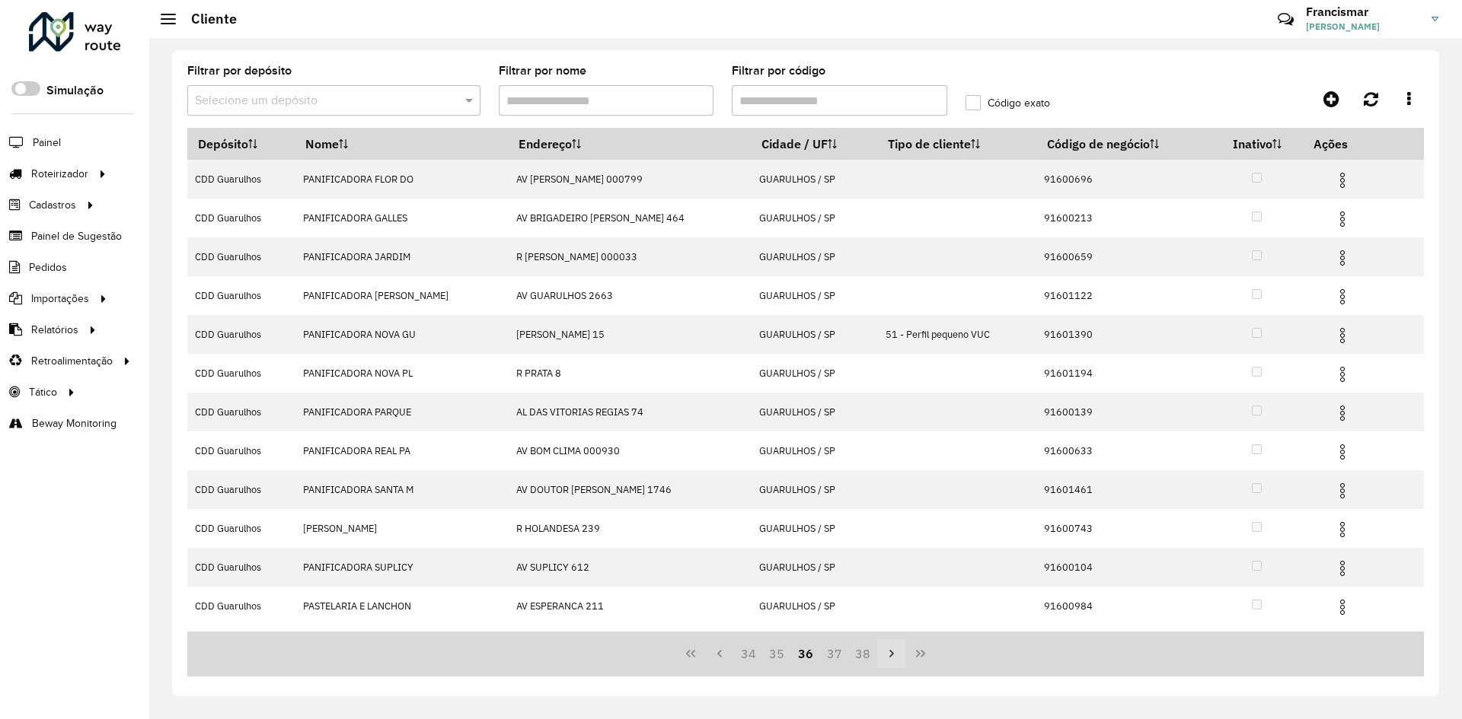
click at [888, 659] on icon "Next Page" at bounding box center [891, 654] width 12 height 12
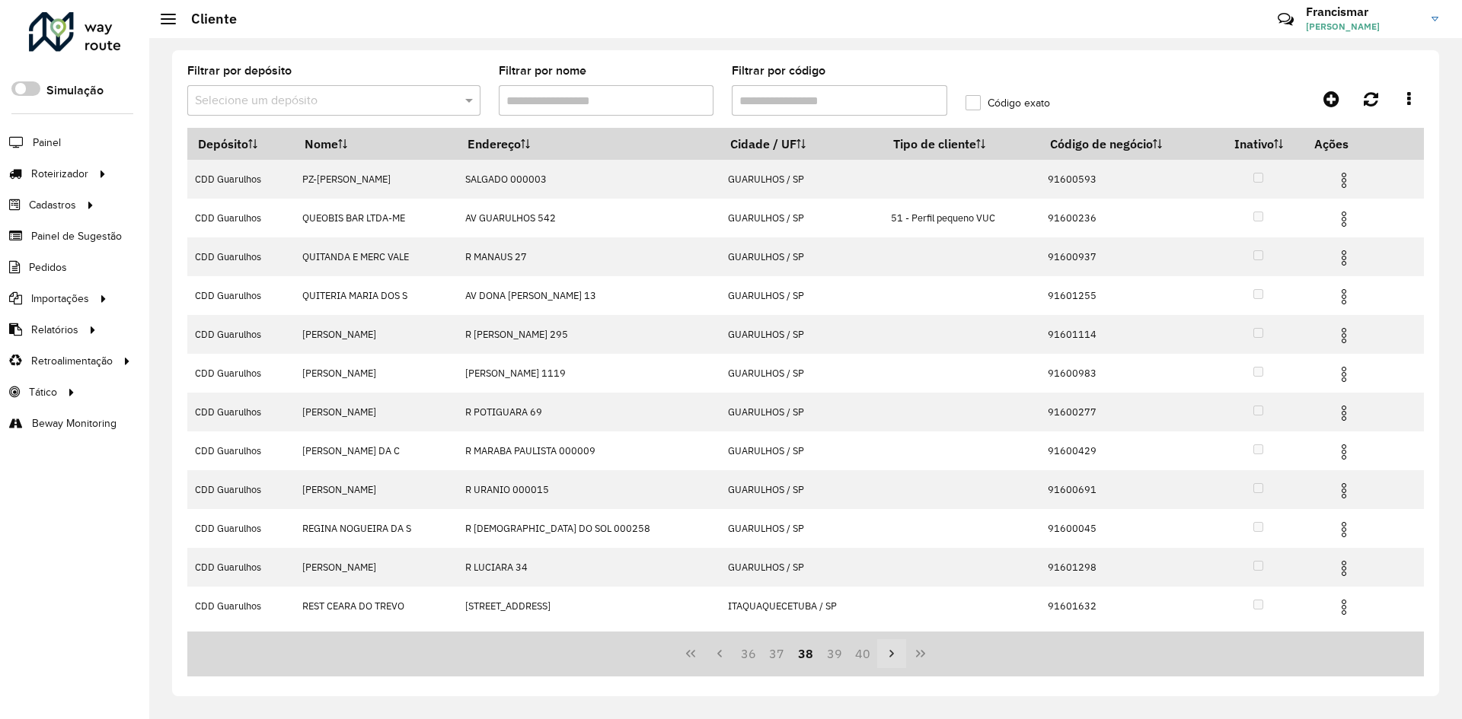
click at [888, 659] on icon "Next Page" at bounding box center [891, 654] width 12 height 12
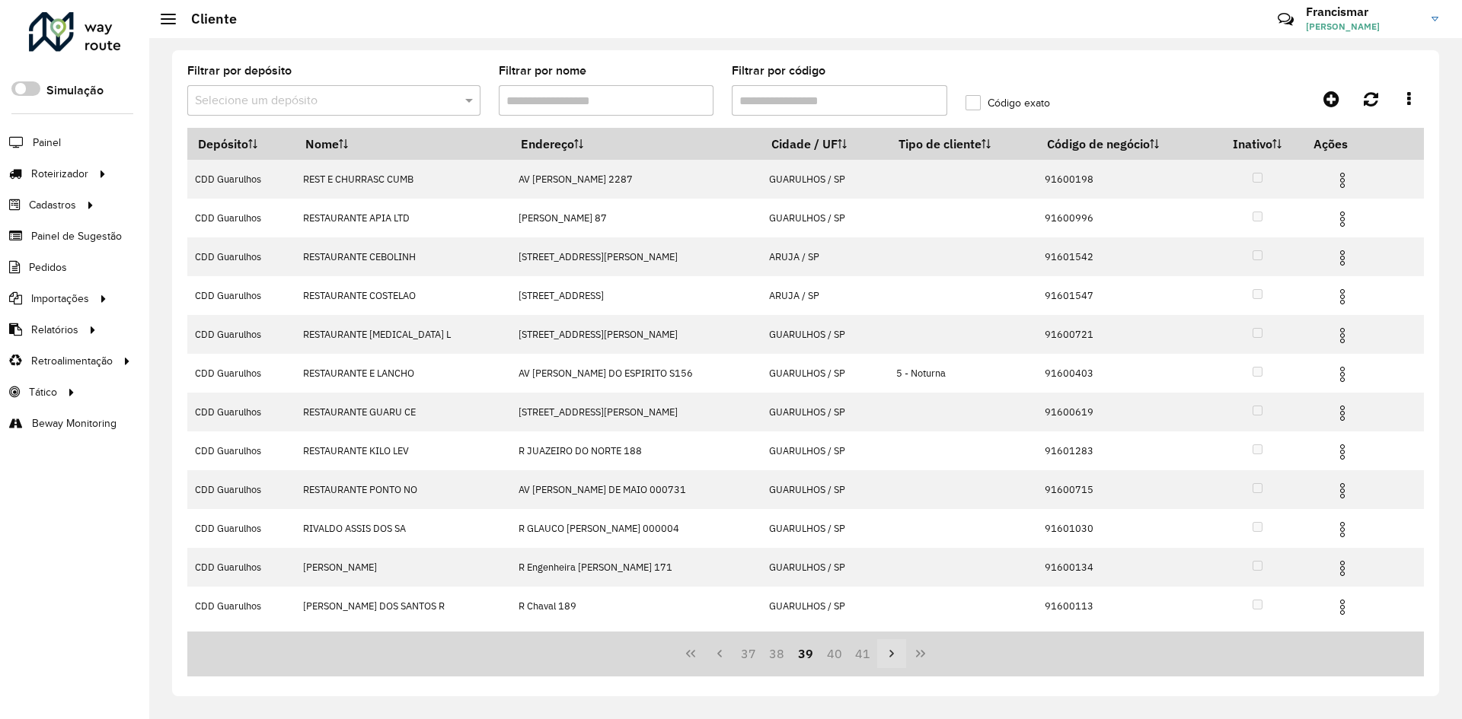
click at [888, 659] on icon "Next Page" at bounding box center [891, 654] width 12 height 12
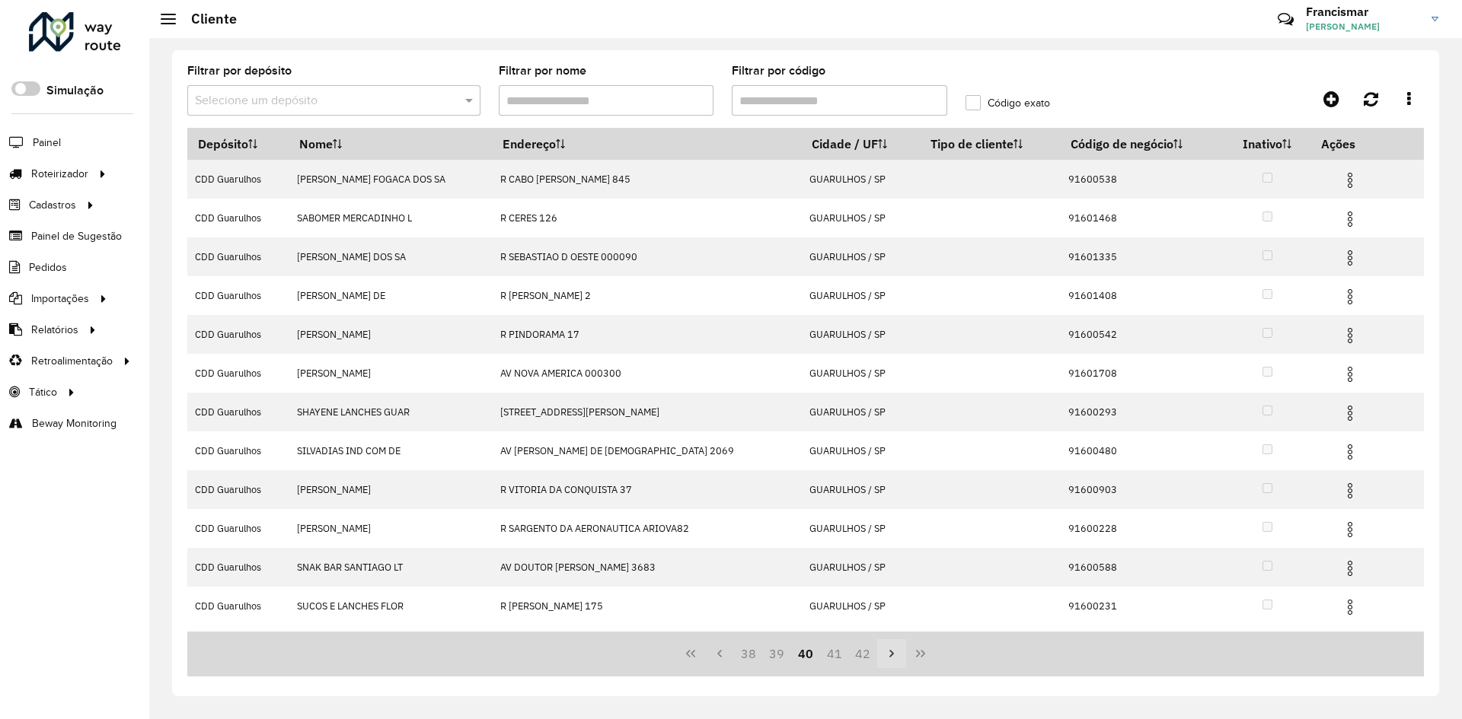
click at [888, 659] on icon "Next Page" at bounding box center [891, 654] width 12 height 12
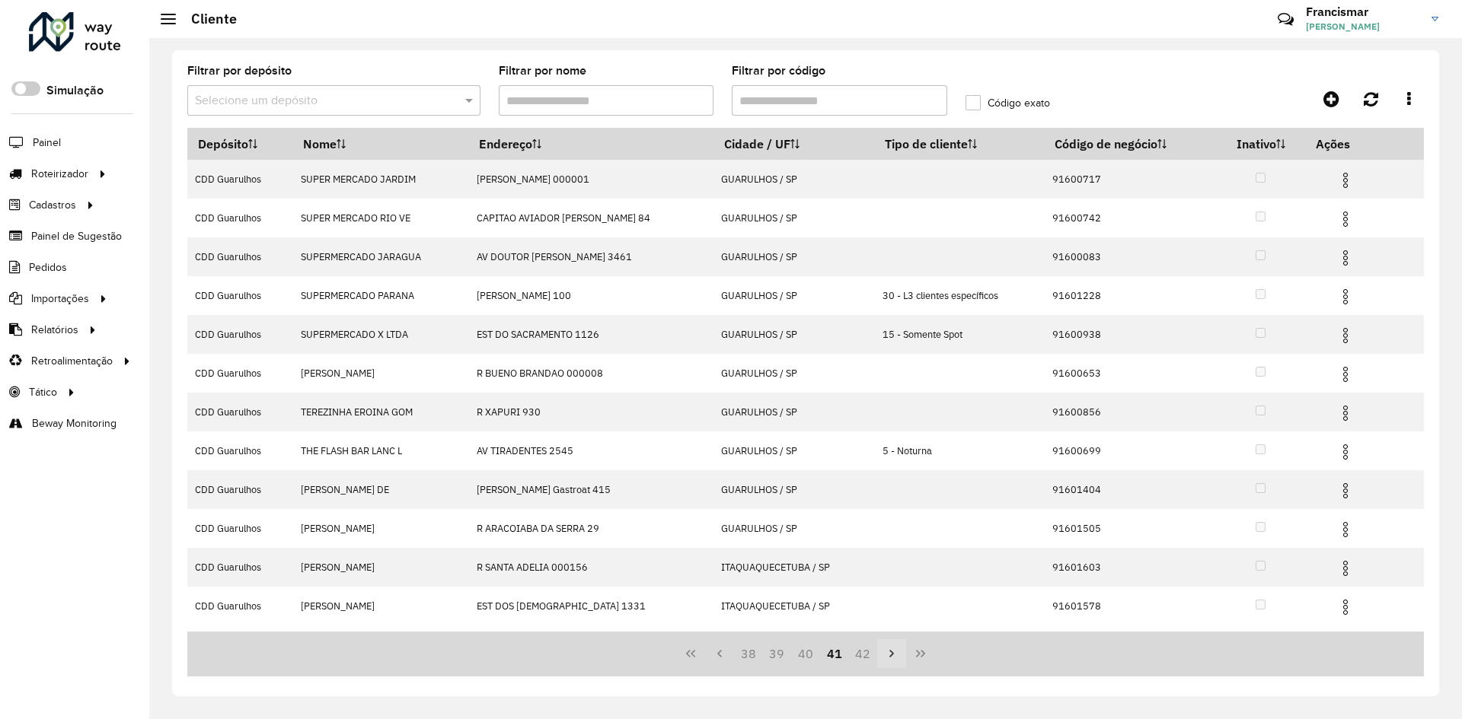
click at [888, 659] on icon "Next Page" at bounding box center [891, 654] width 12 height 12
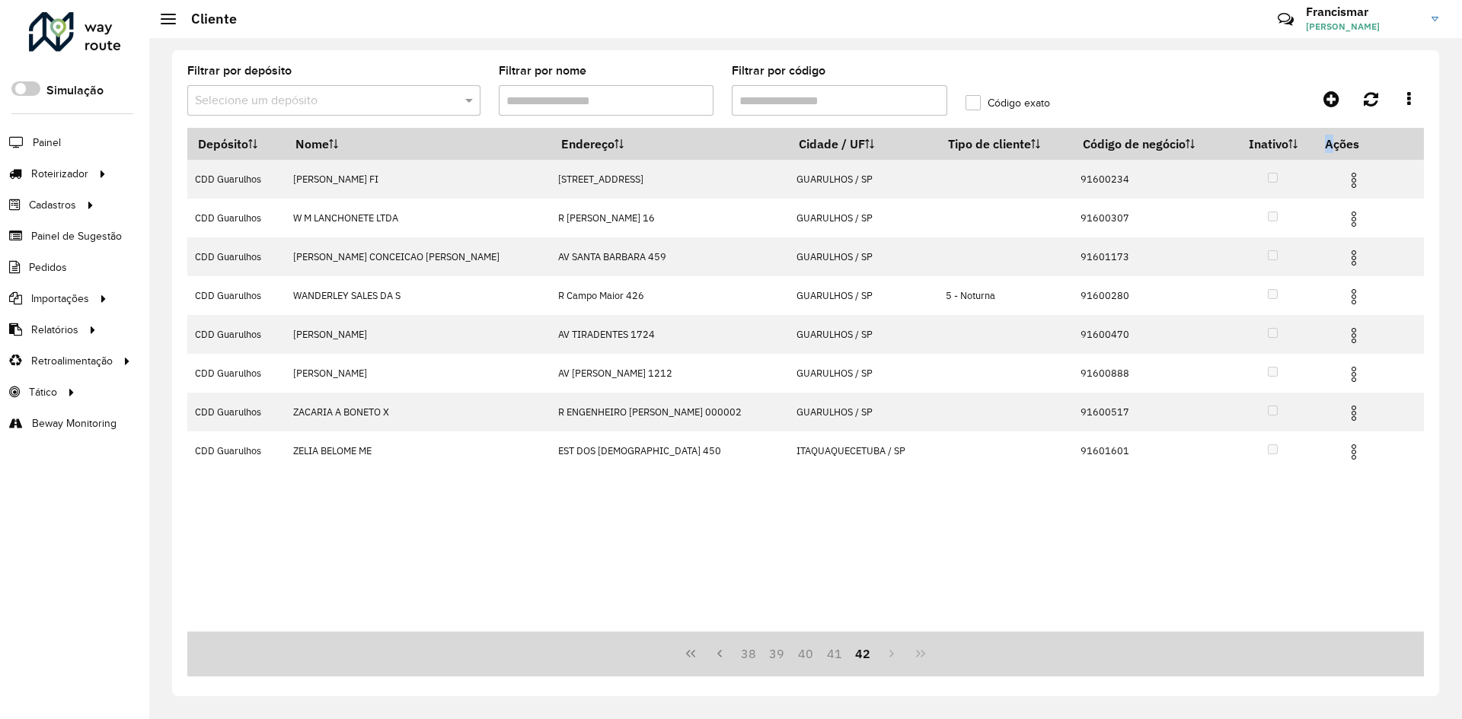
click at [888, 659] on div "38 39 40 41 42" at bounding box center [805, 654] width 1236 height 45
click at [888, 652] on div "38 39 40 41 42" at bounding box center [805, 654] width 1236 height 45
click at [688, 652] on icon "First Page" at bounding box center [690, 654] width 9 height 8
